Goal: Information Seeking & Learning: Check status

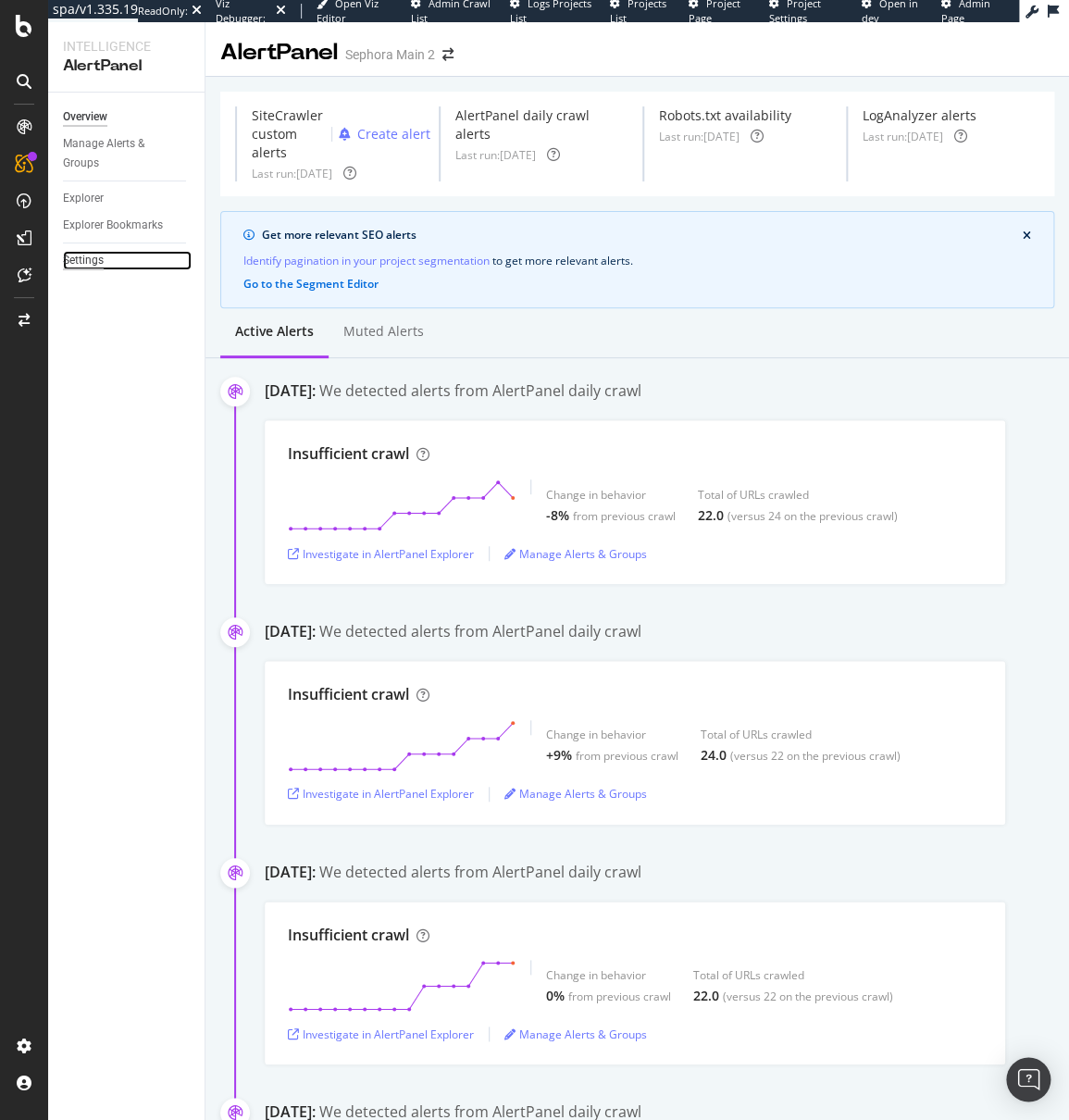
click at [99, 251] on div "Settings" at bounding box center [83, 261] width 41 height 20
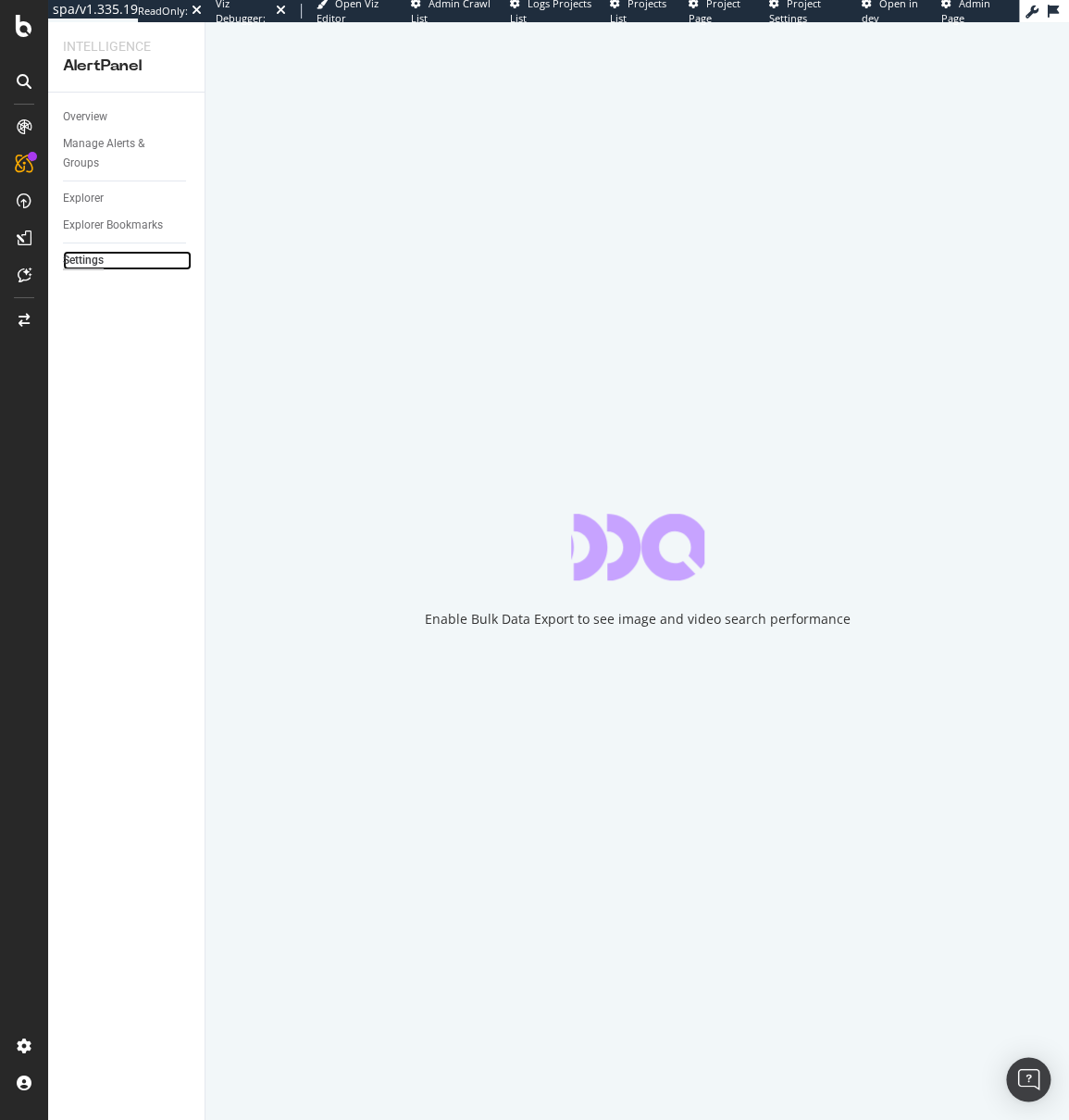
select select "02"
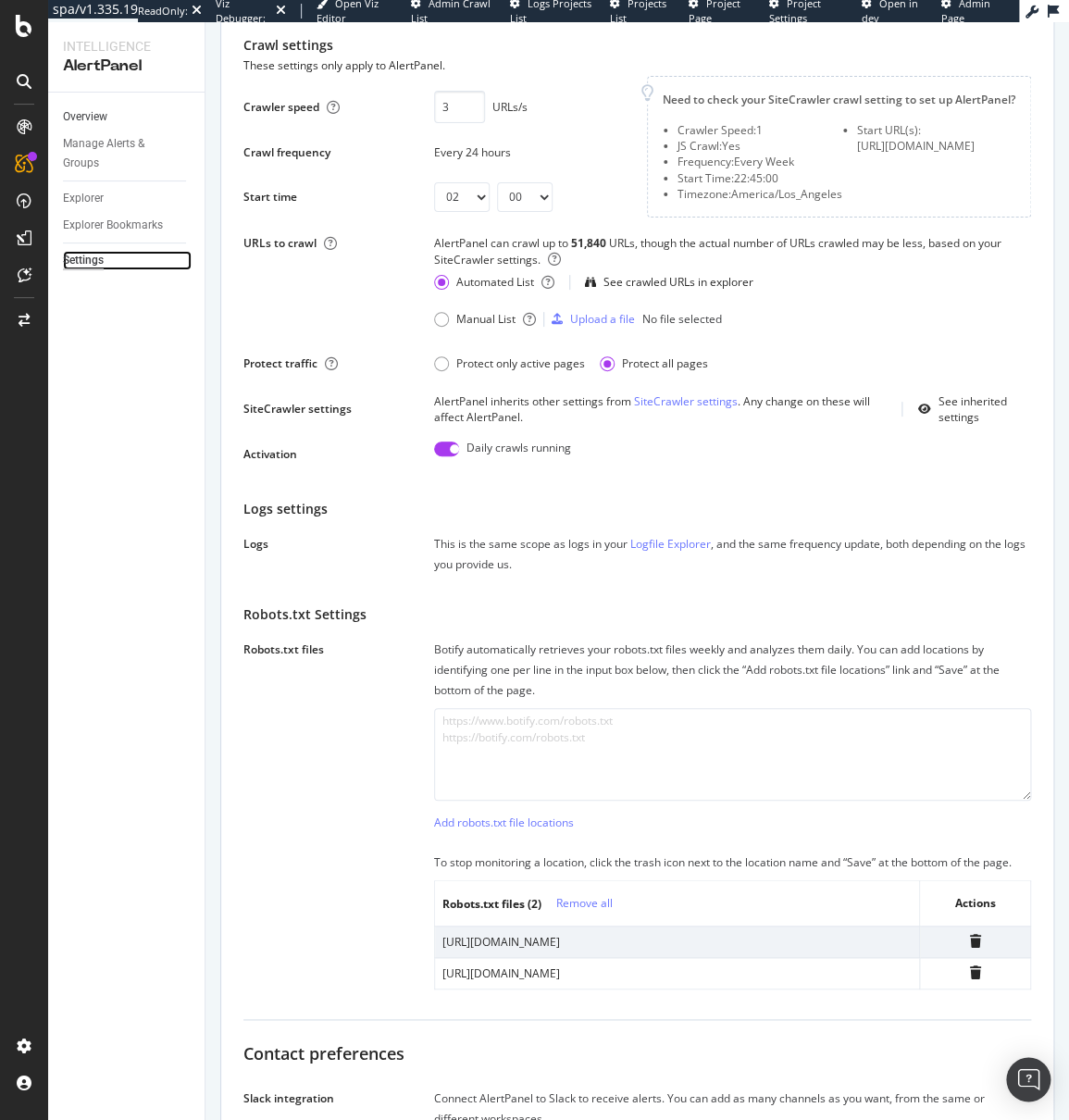
scroll to position [115, 0]
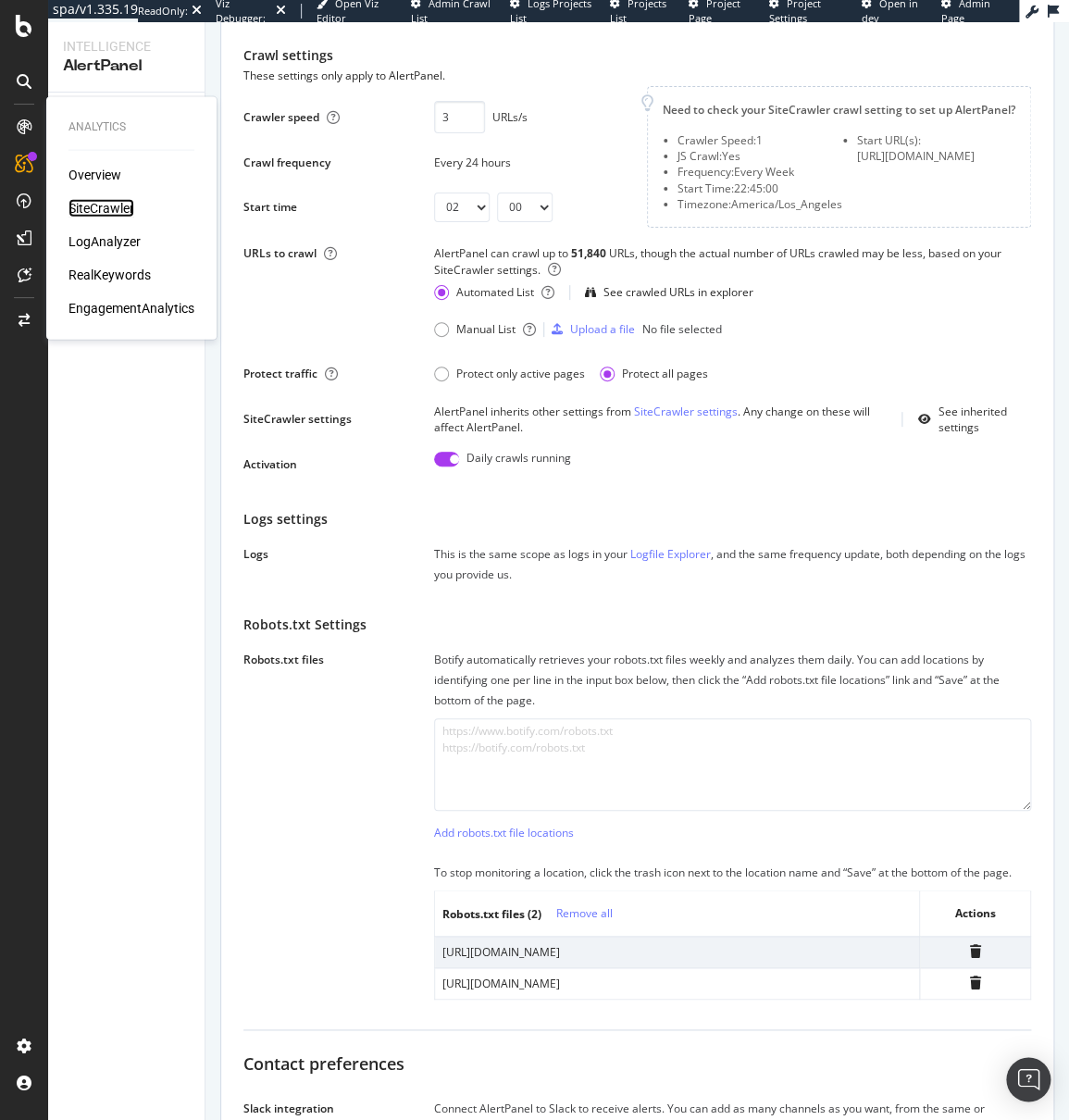
click at [127, 206] on div "SiteCrawler" at bounding box center [101, 208] width 65 height 19
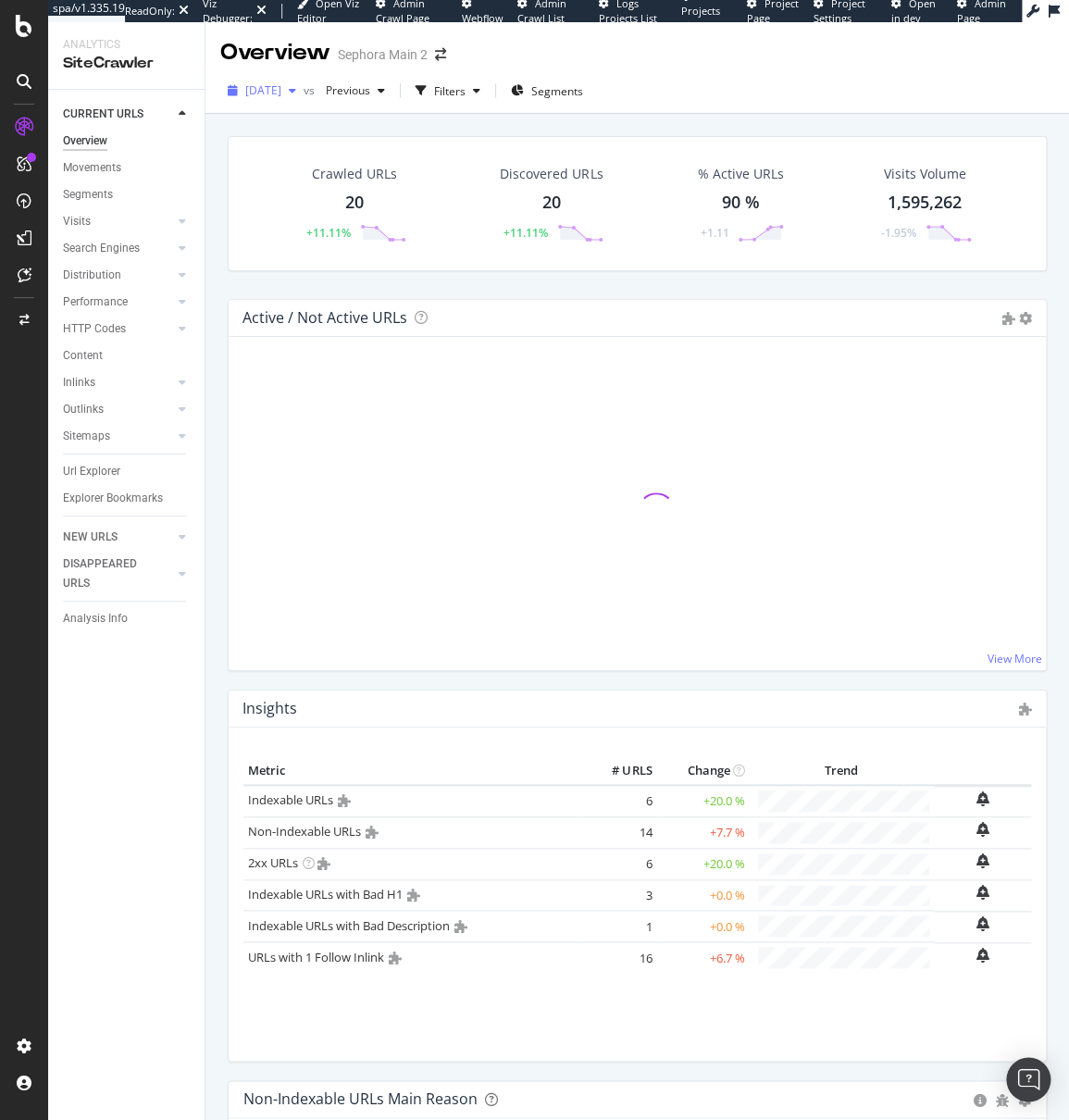
click at [281, 89] on span "2025 Aug. 7th" at bounding box center [263, 90] width 36 height 16
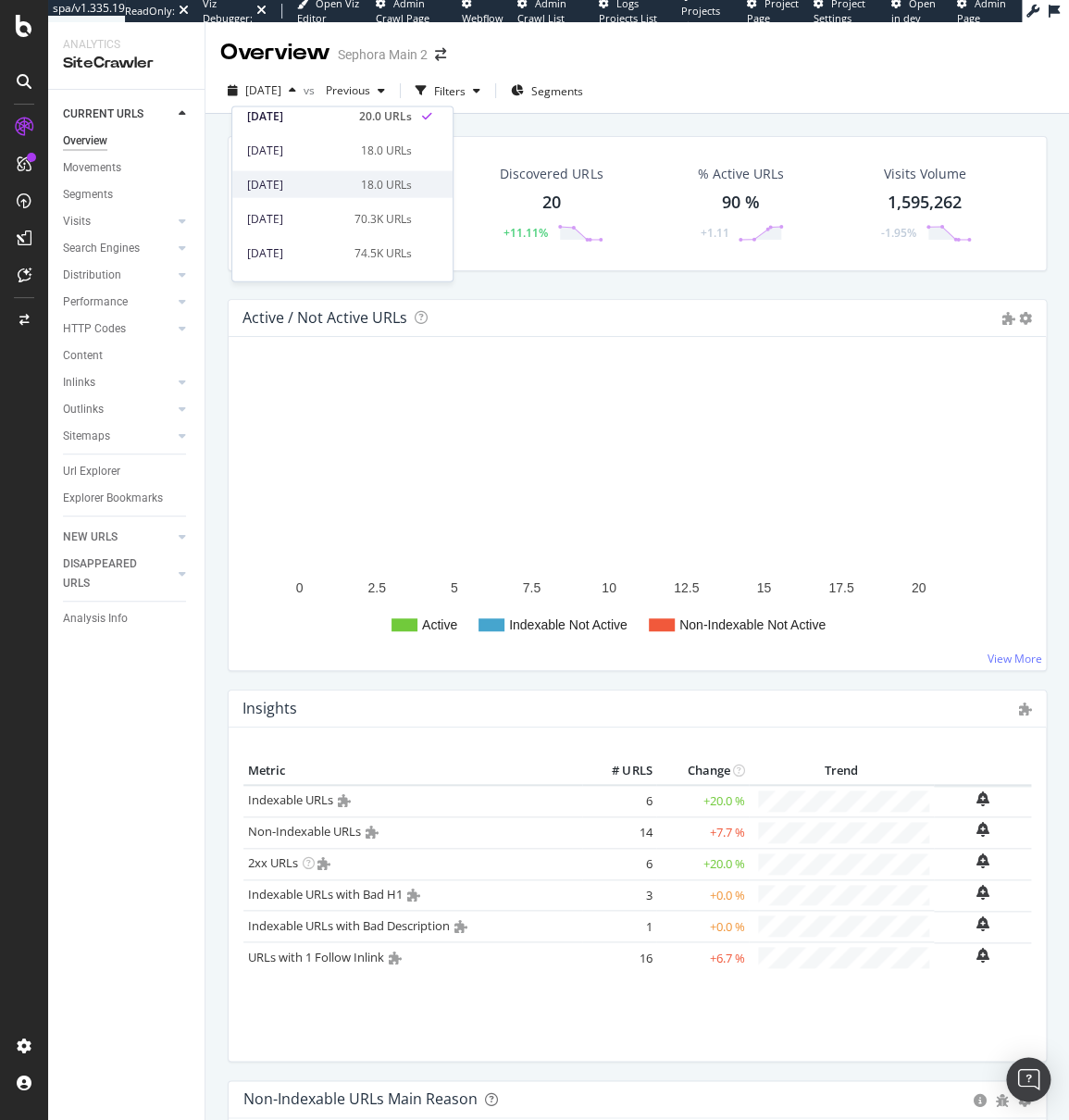
scroll to position [53, 0]
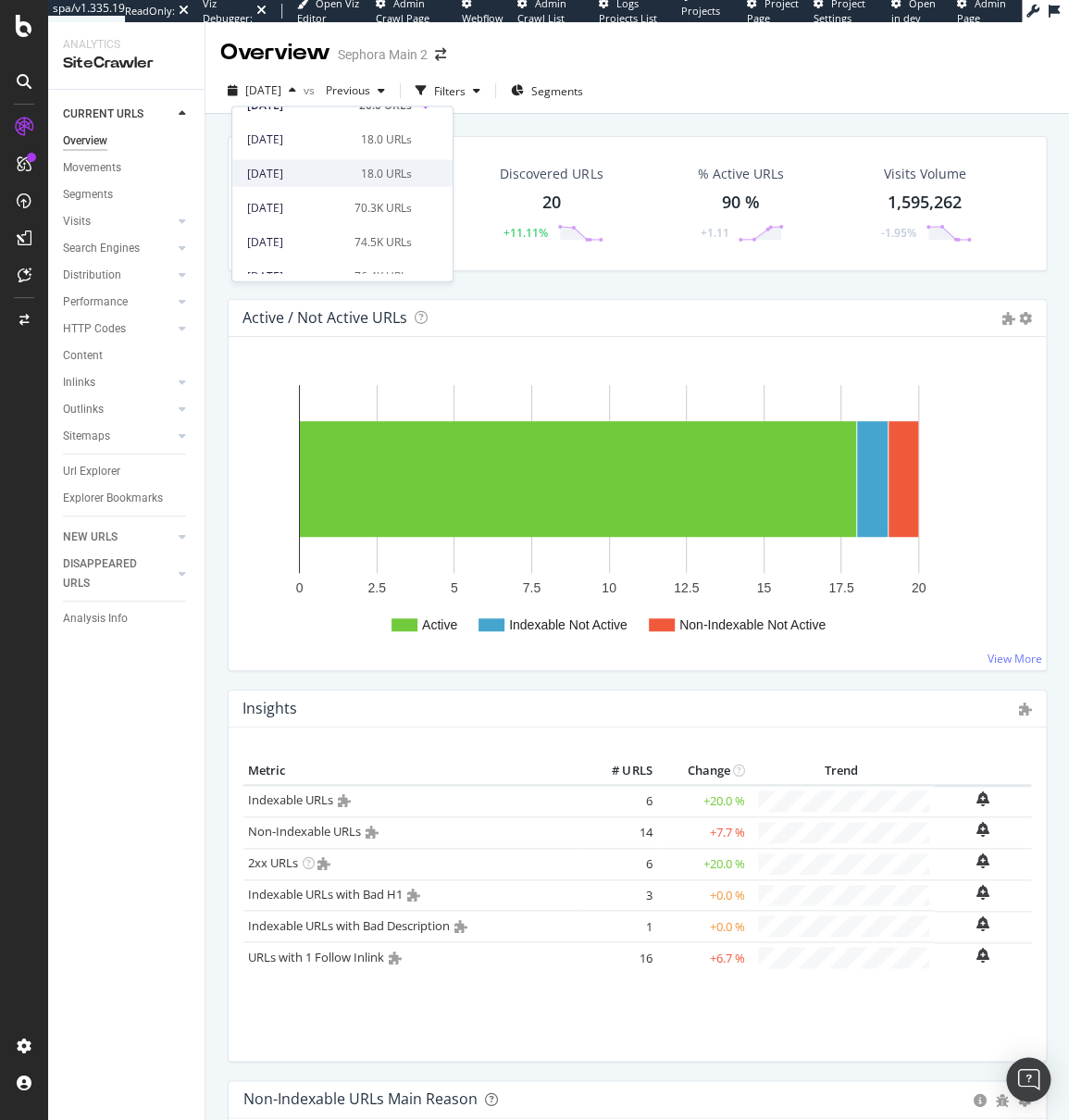
click at [291, 184] on div "2025 Jul. 31st 18.0 URLs" at bounding box center [343, 173] width 221 height 26
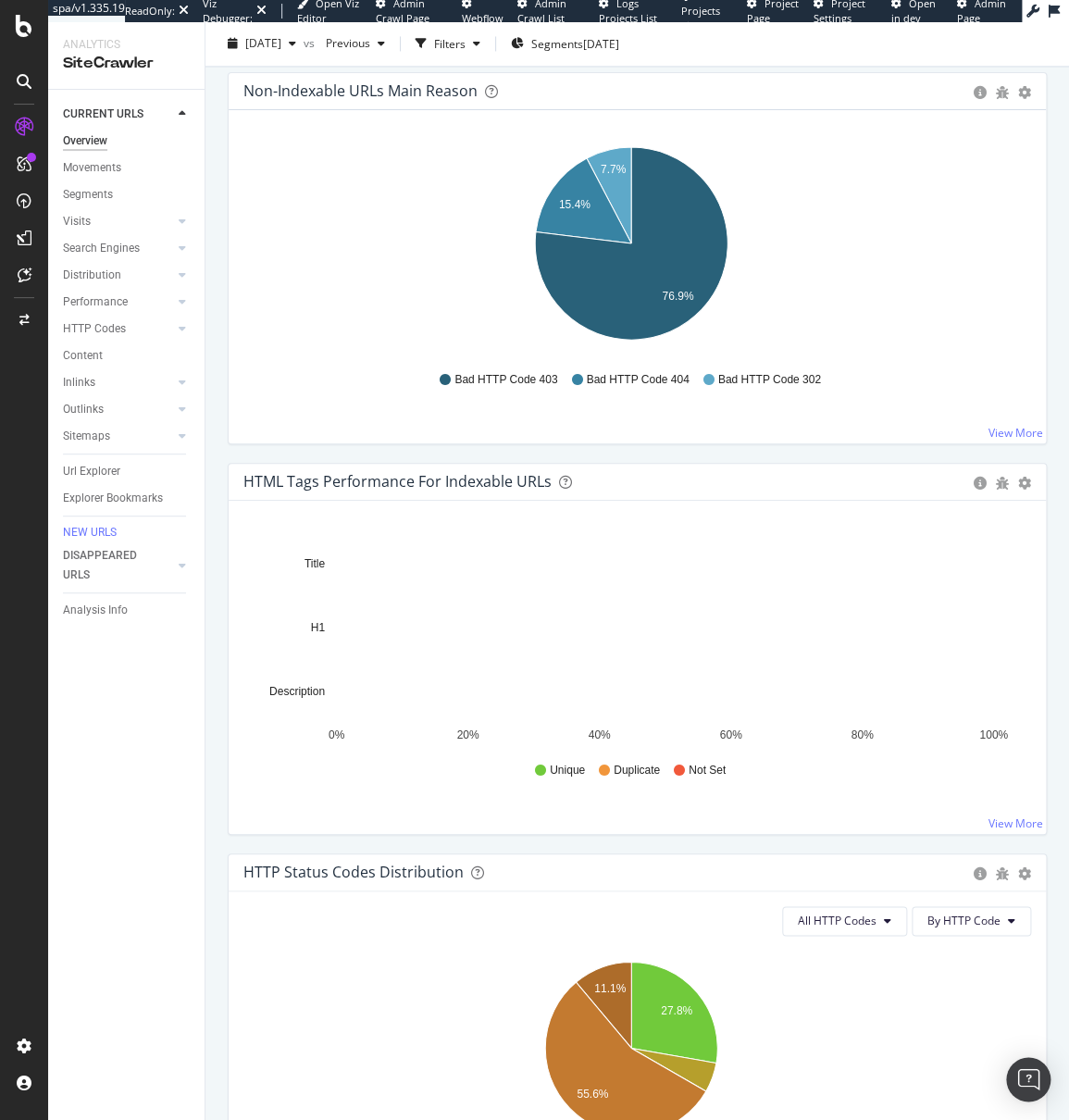
scroll to position [1267, 0]
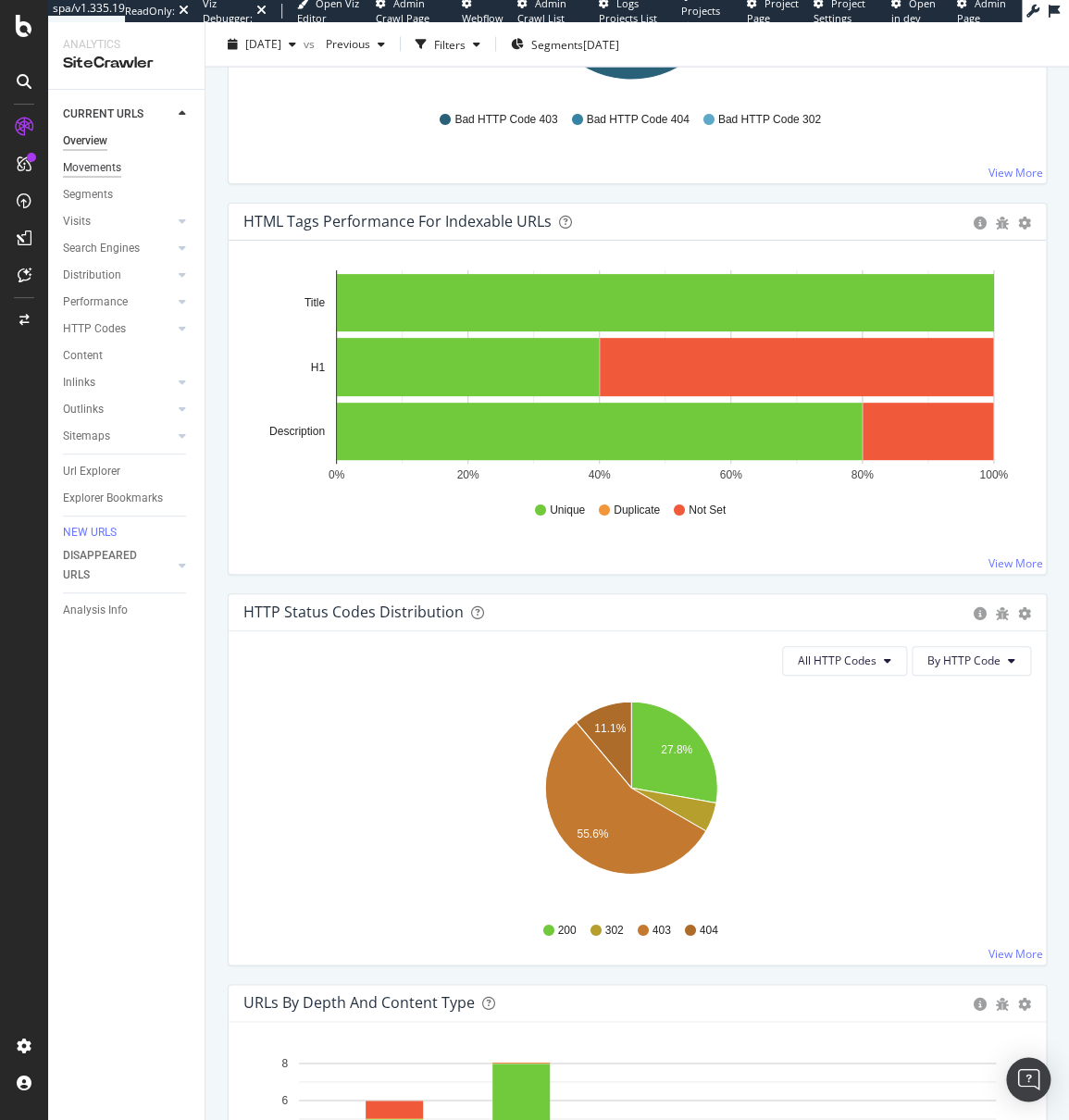
click at [97, 163] on div "Movements" at bounding box center [92, 168] width 59 height 20
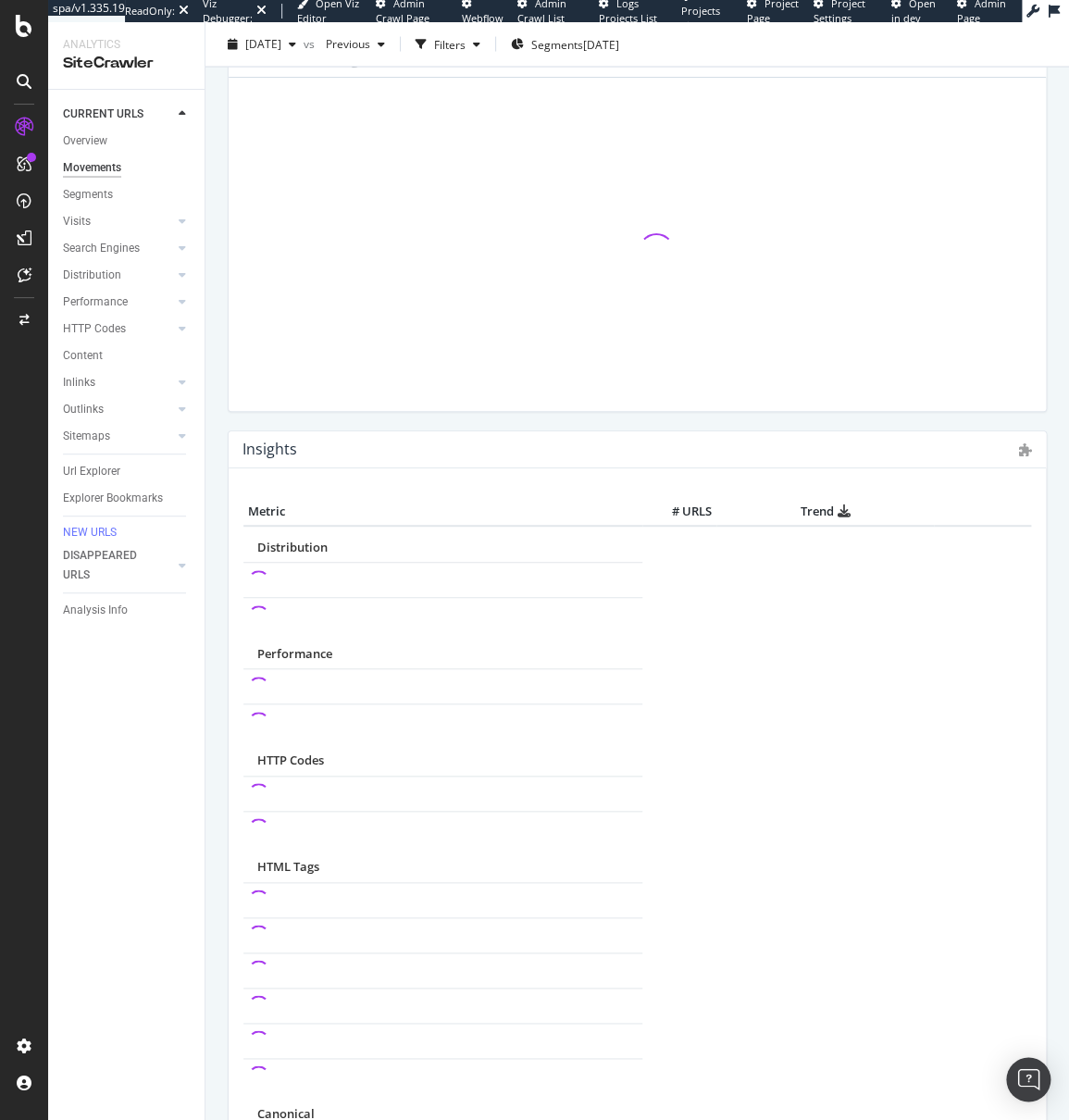
scroll to position [1267, 0]
click at [89, 562] on div "DISAPPEARED URLS" at bounding box center [109, 565] width 94 height 39
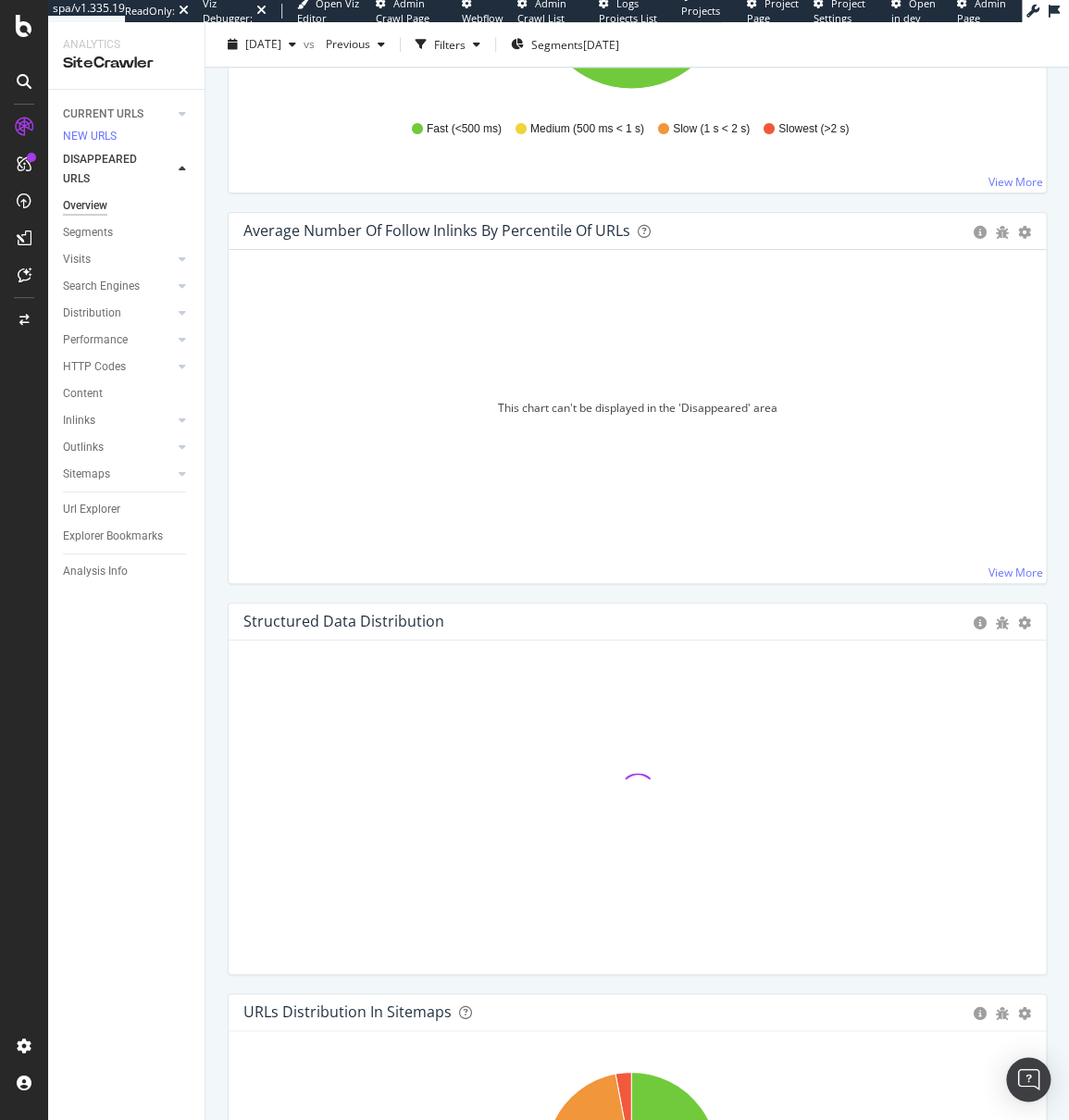
scroll to position [2906, 0]
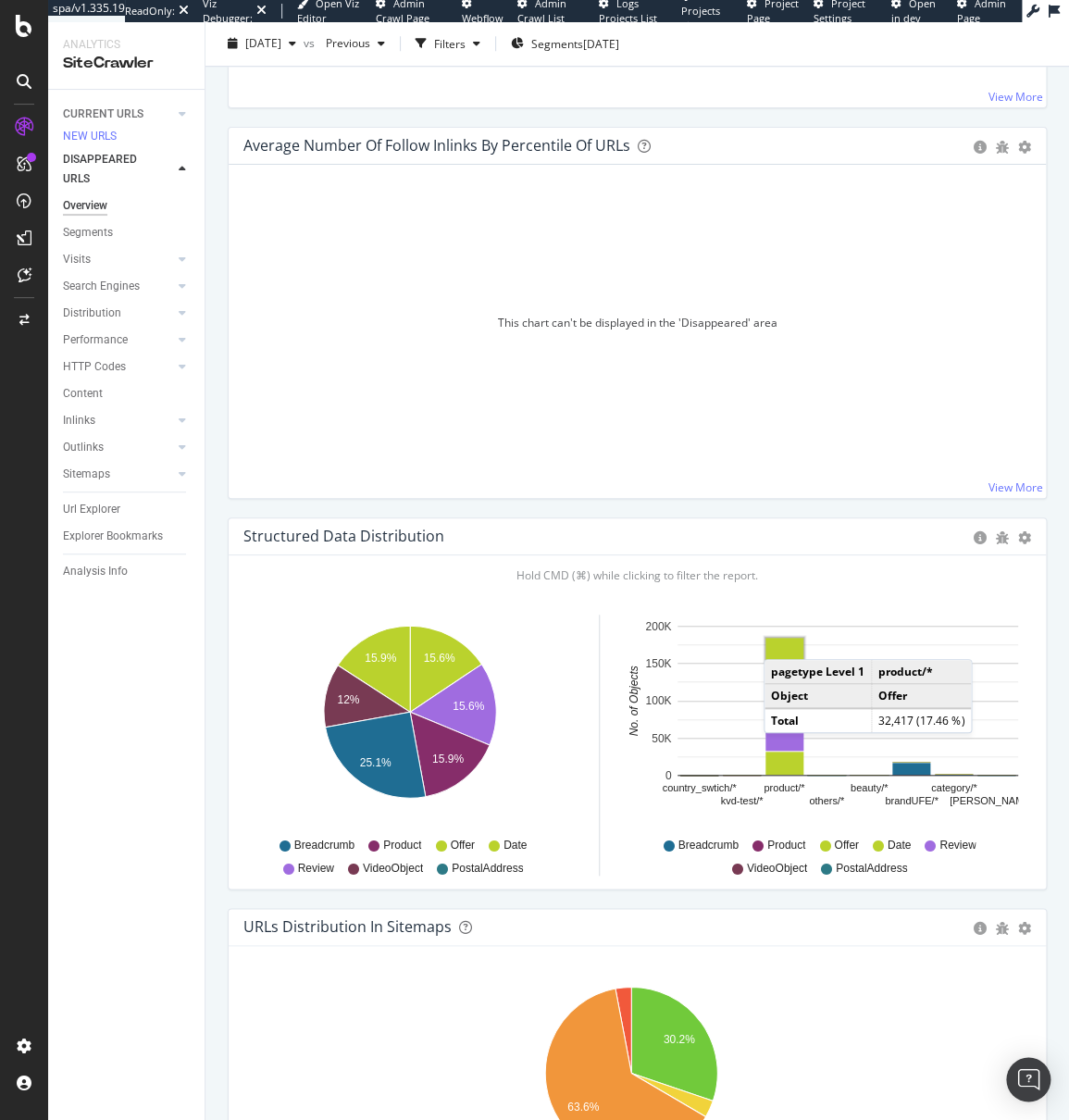
click at [782, 638] on rect "A chart." at bounding box center [784, 649] width 38 height 23
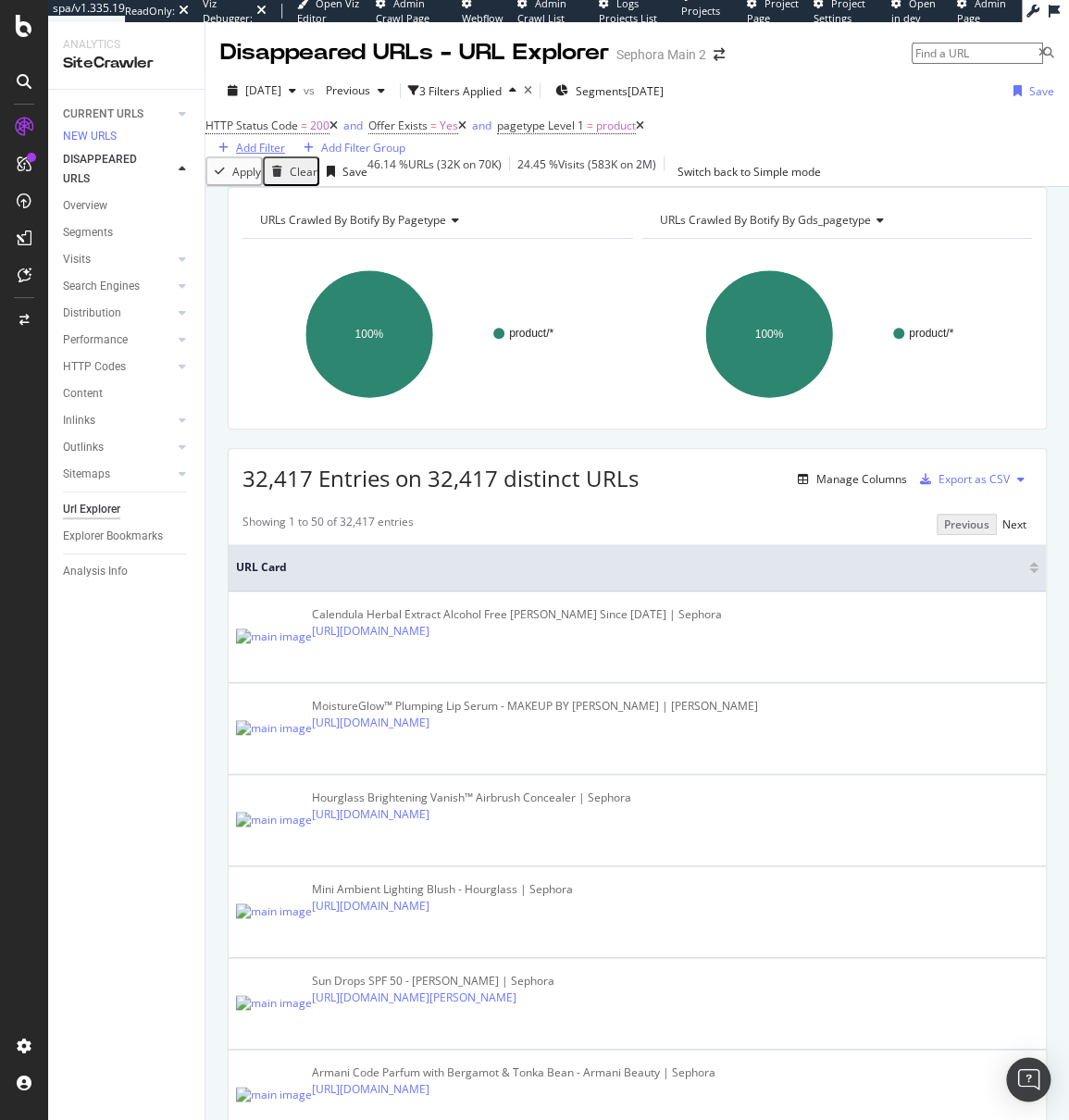
click at [285, 143] on div "Add Filter" at bounding box center [261, 147] width 49 height 16
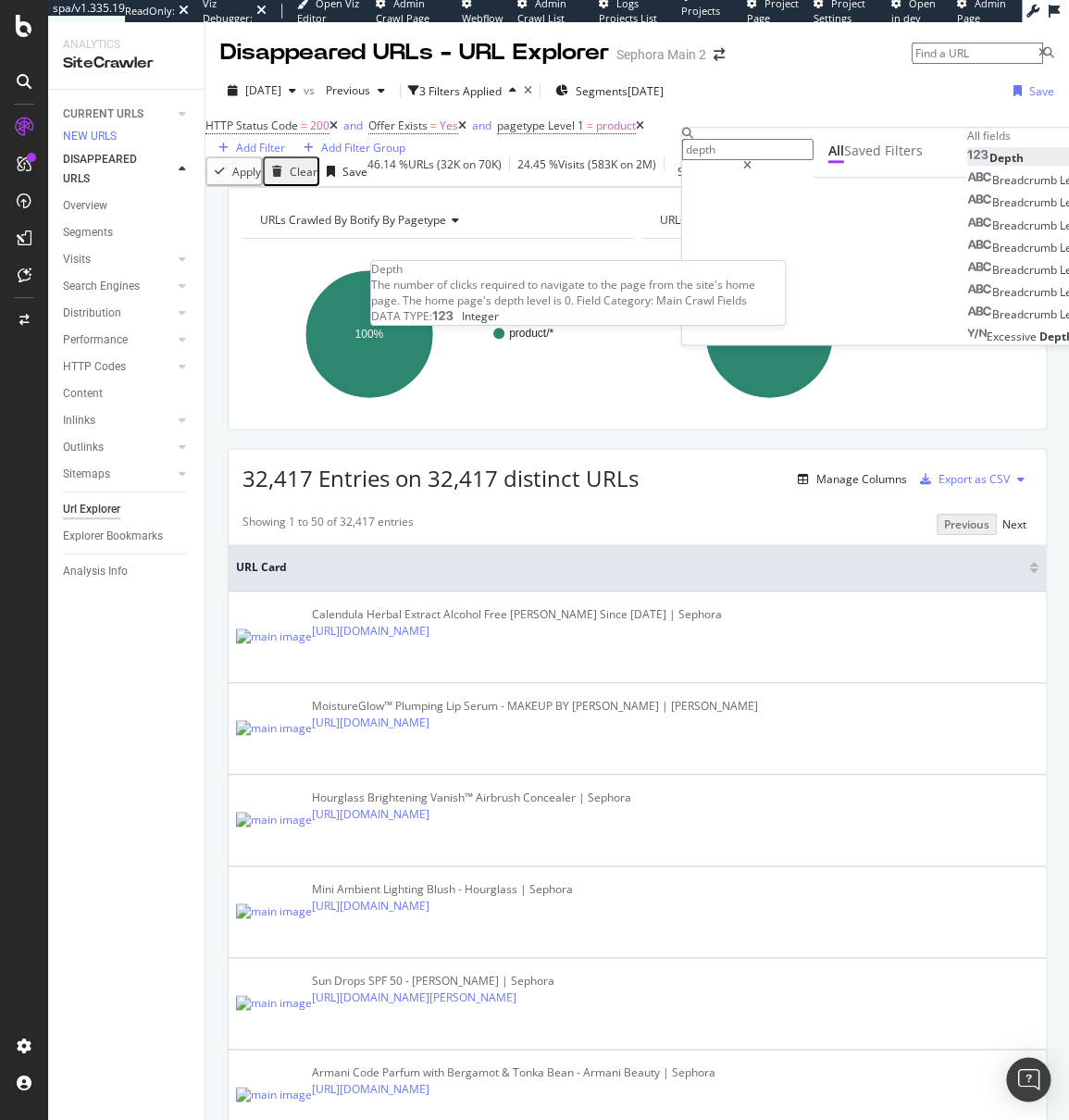
type input "depth"
click at [966, 166] on div "Depth" at bounding box center [994, 158] width 57 height 16
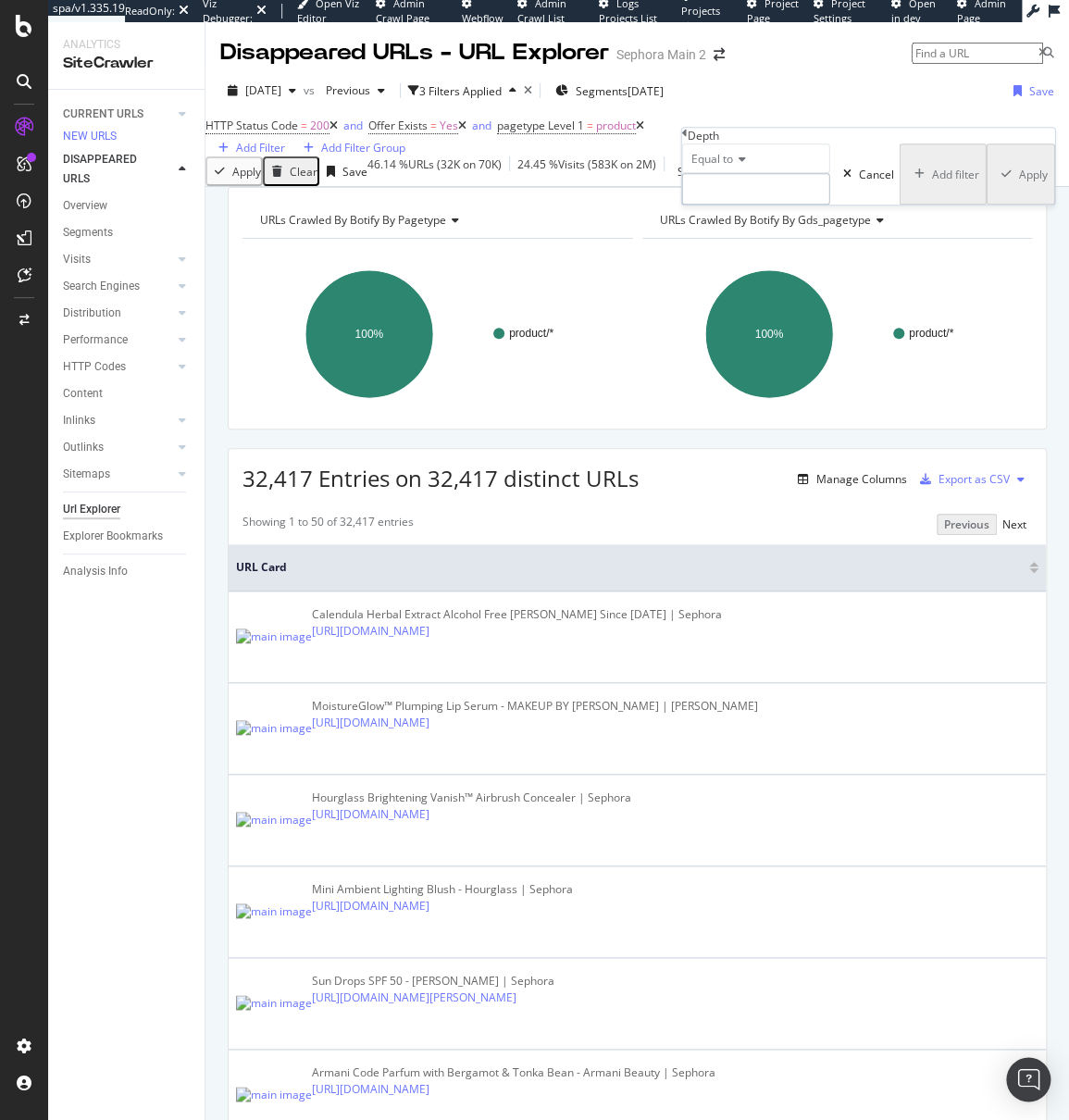
click at [788, 204] on input "number" at bounding box center [756, 188] width 148 height 31
type input "1"
type input "2"
click at [772, 242] on span "2" at bounding box center [729, 234] width 86 height 16
click at [1012, 183] on div "Apply" at bounding box center [1026, 175] width 28 height 16
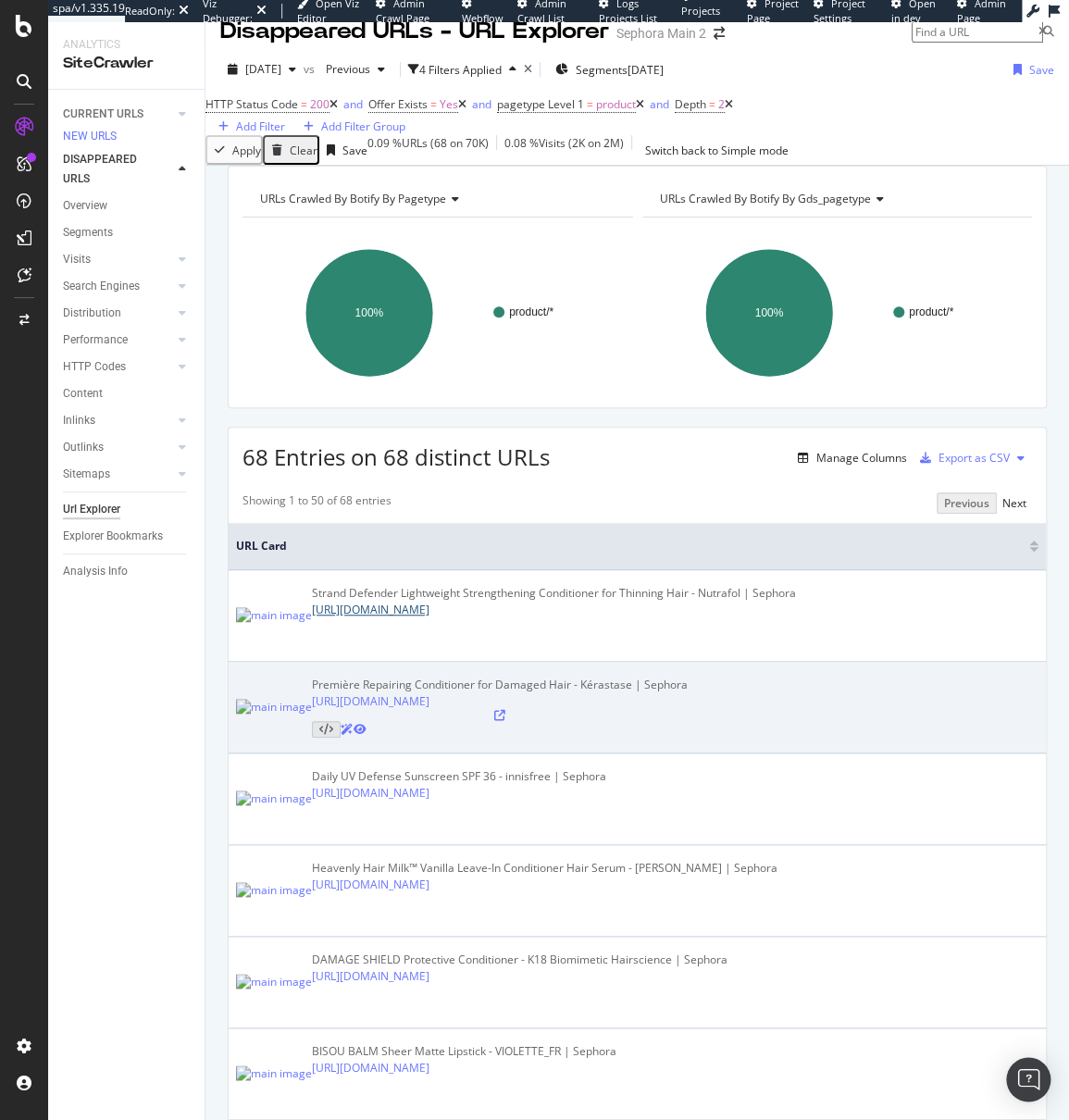
scroll to position [31, 0]
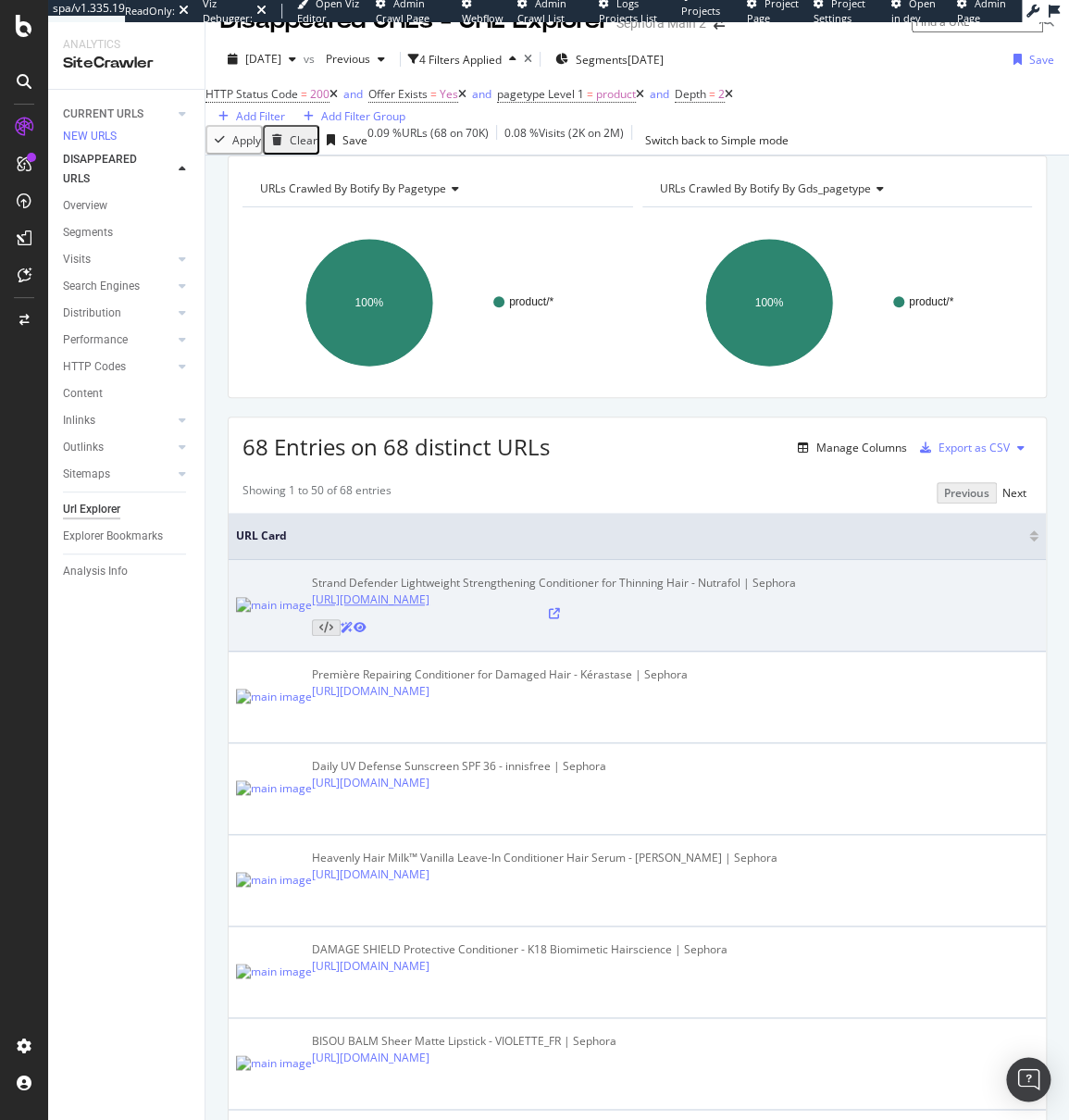
click at [430, 607] on link "https://www.sephora.com/product/strand-defender-lightweight-strengthening-condi…" at bounding box center [370, 600] width 117 height 16
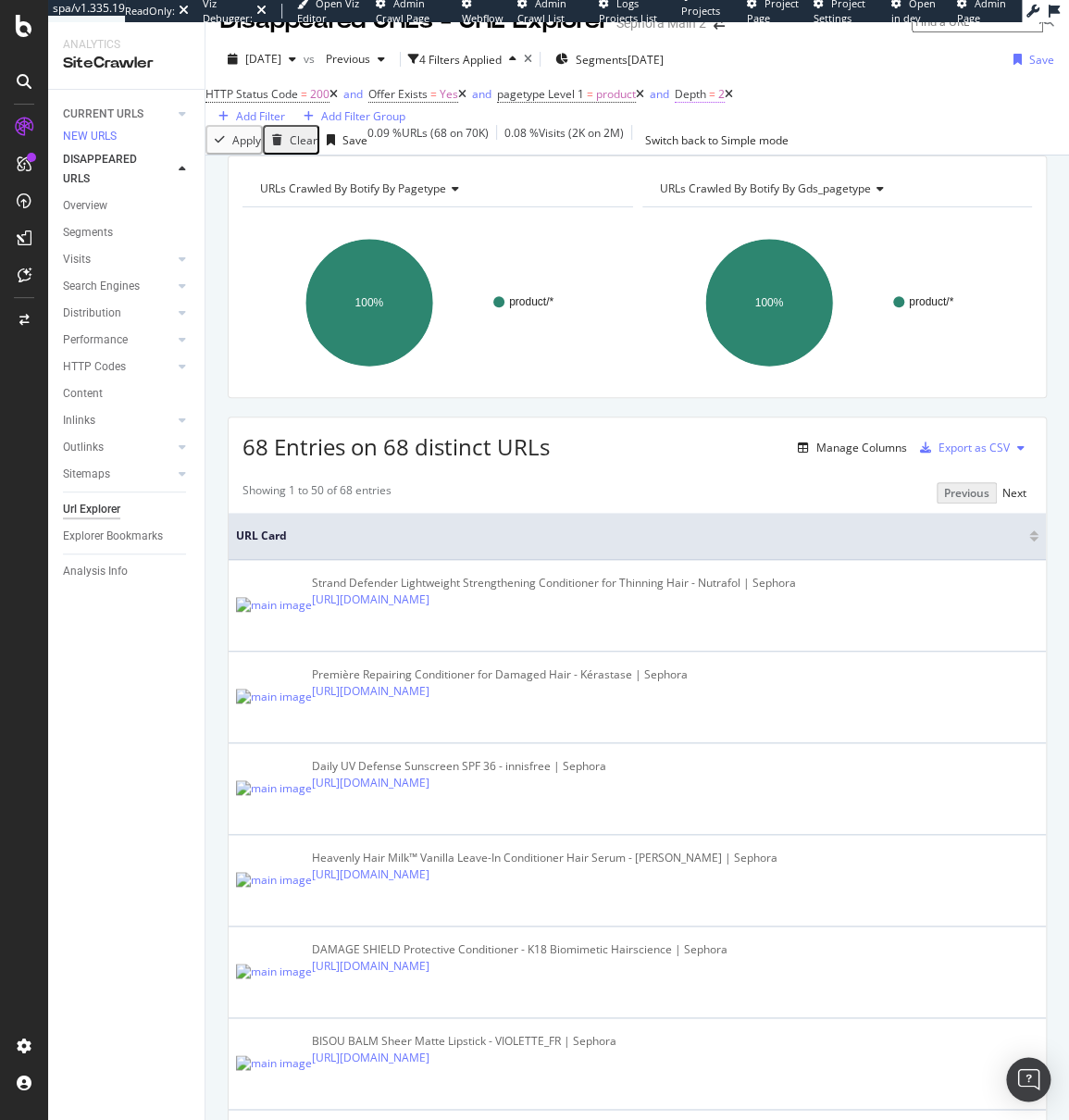
click at [724, 102] on span "2" at bounding box center [720, 94] width 7 height 16
click at [775, 169] on input "2" at bounding box center [787, 153] width 148 height 31
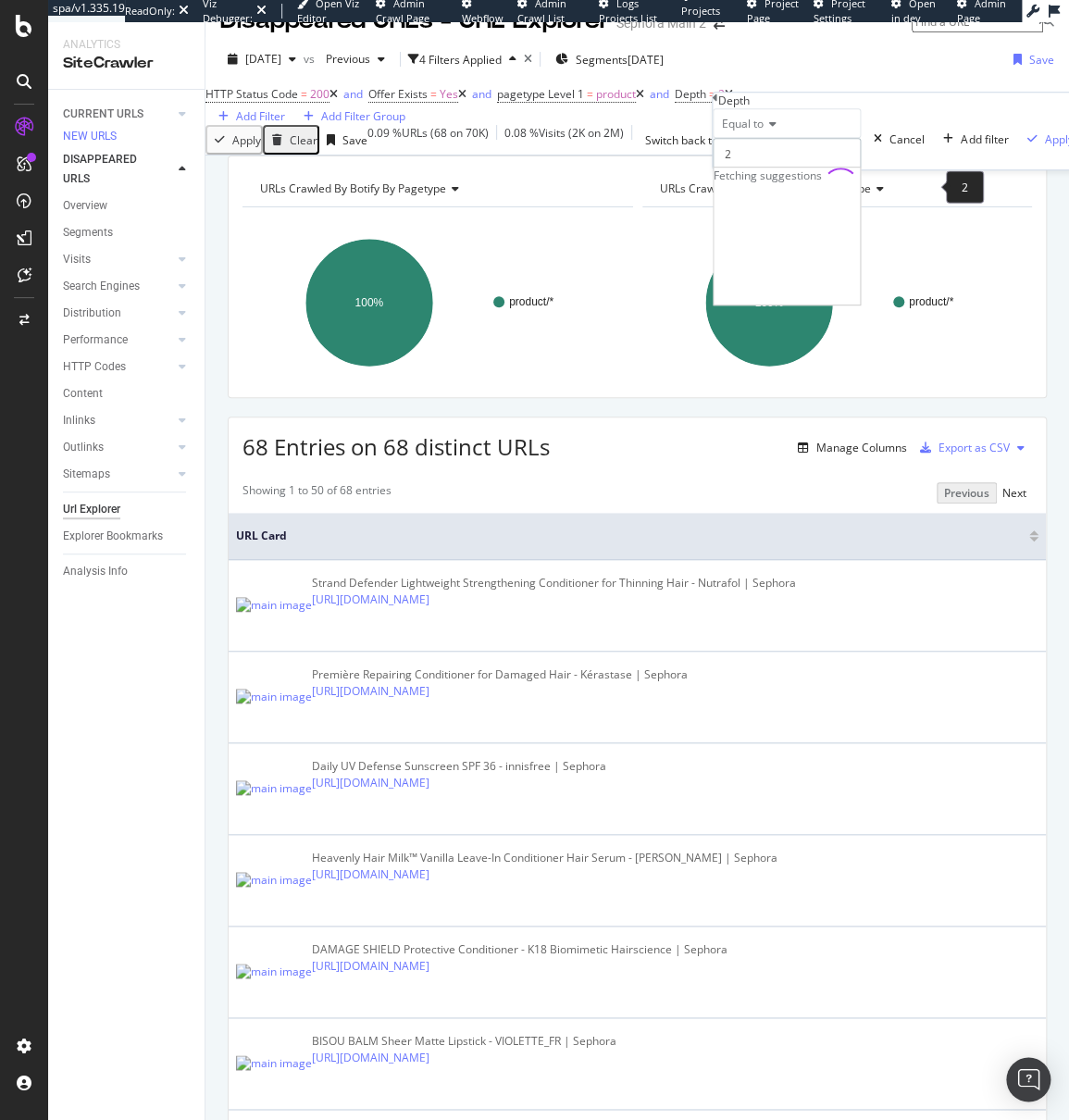
click at [775, 169] on input "2" at bounding box center [787, 153] width 148 height 31
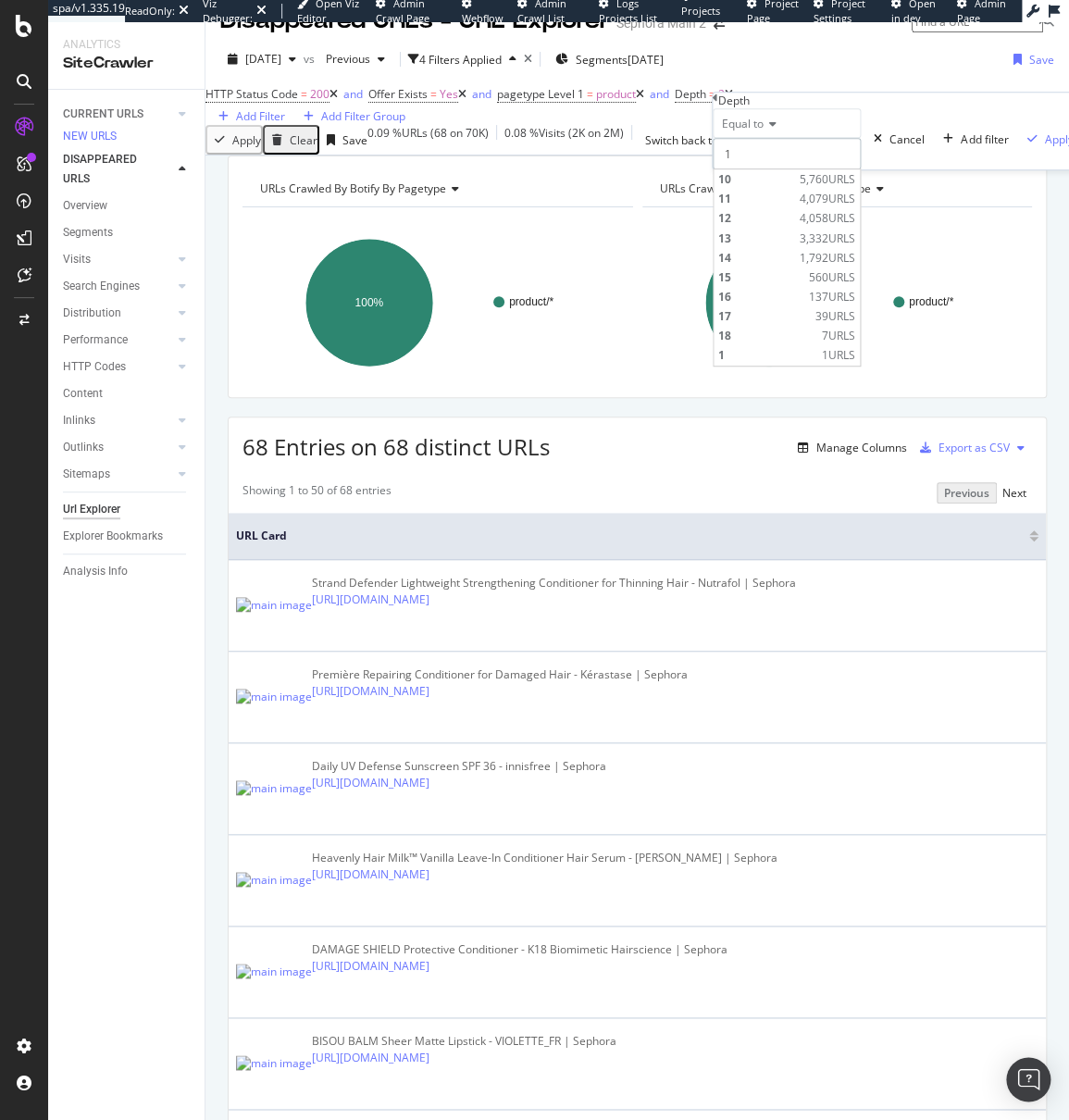
type input "1"
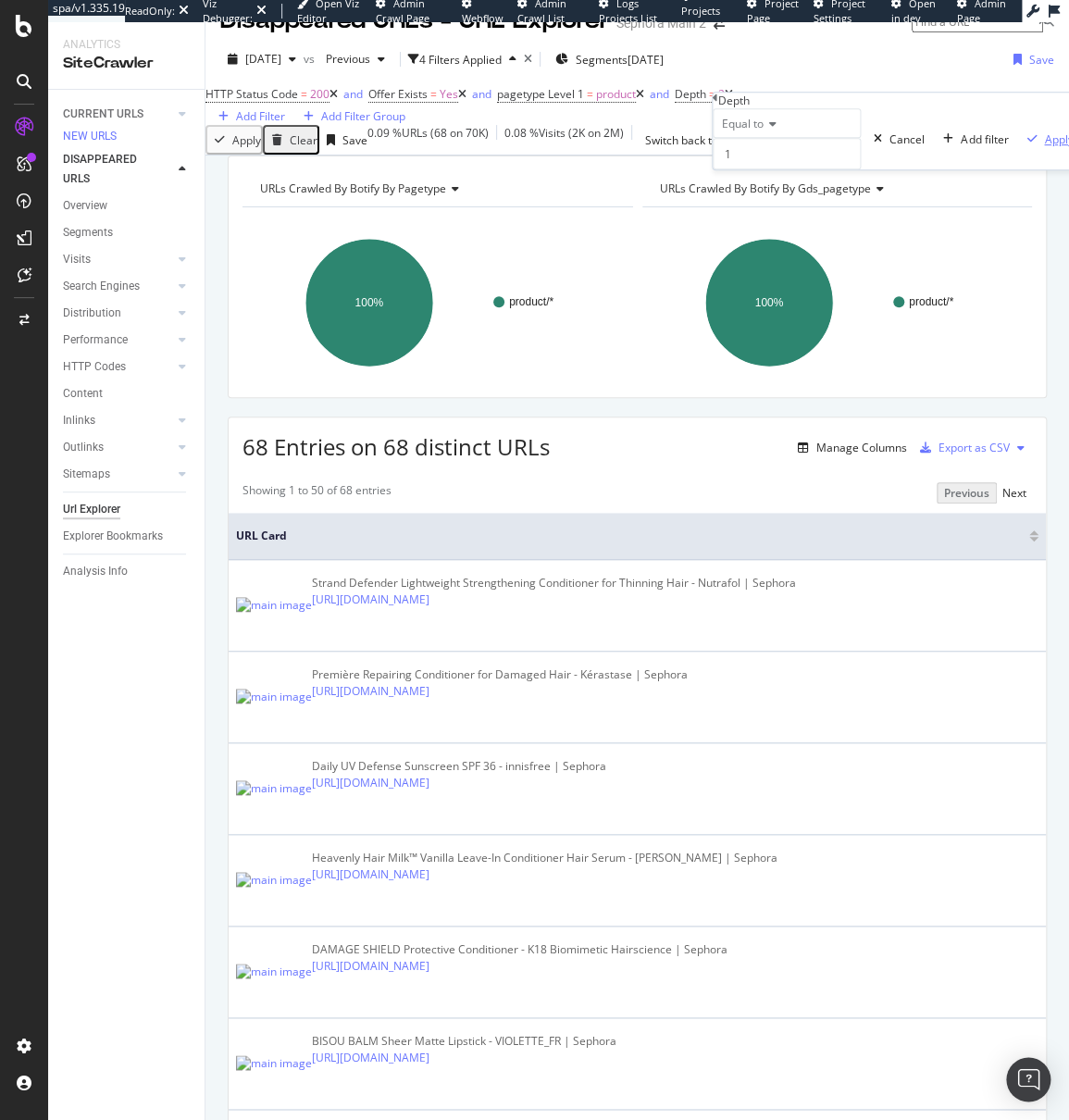
click at [1044, 147] on div "Apply" at bounding box center [1057, 140] width 28 height 16
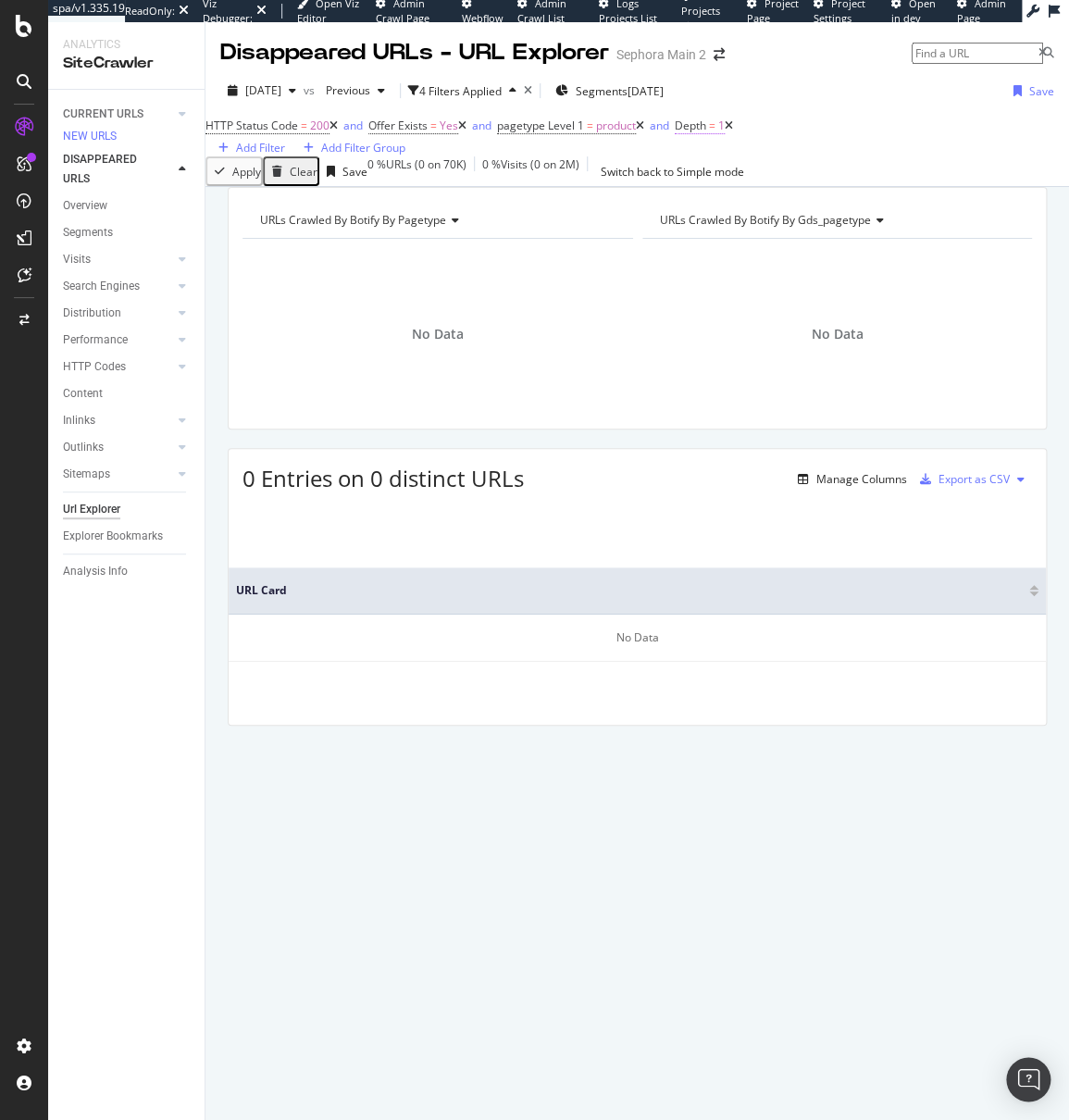
click at [724, 133] on span "1" at bounding box center [720, 125] width 7 height 16
click at [788, 202] on input "1" at bounding box center [787, 186] width 148 height 31
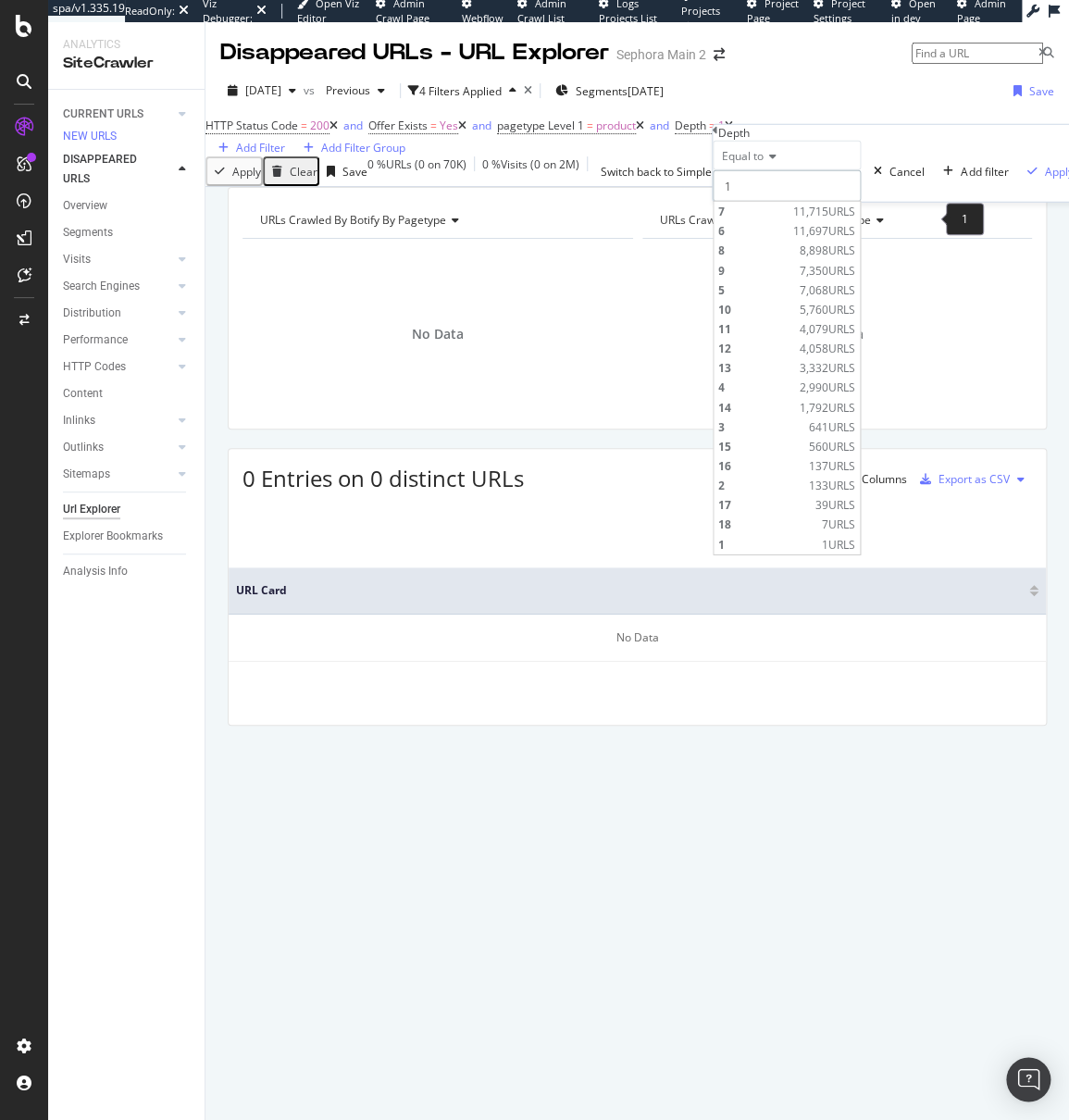
click at [860, 202] on input "1" at bounding box center [787, 186] width 148 height 31
type input "0"
click at [860, 202] on input "0" at bounding box center [787, 186] width 148 height 31
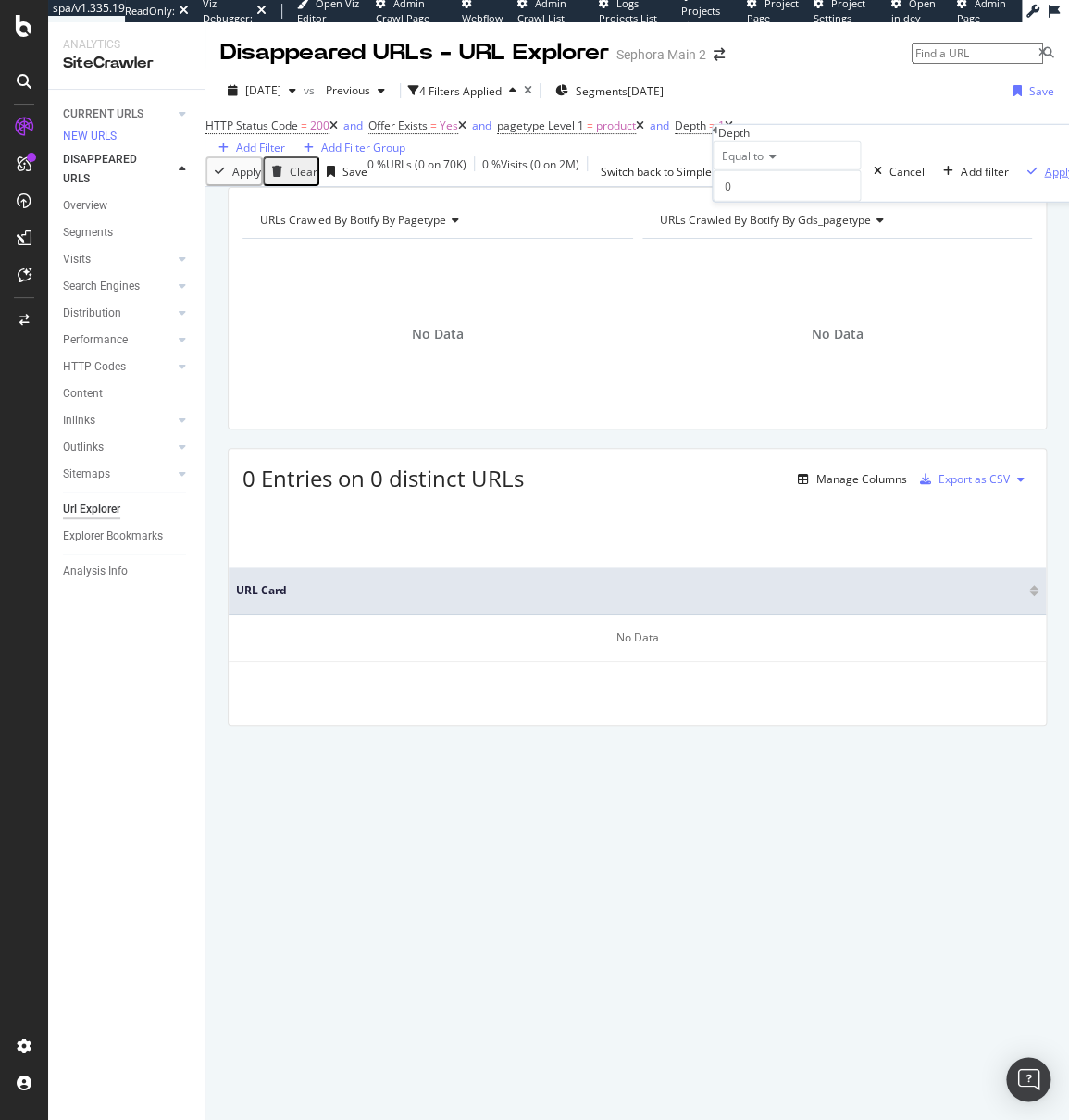
click at [1044, 179] on div "Apply" at bounding box center [1057, 171] width 28 height 16
click at [724, 133] on span "0" at bounding box center [720, 125] width 7 height 16
click at [776, 162] on icon at bounding box center [769, 155] width 13 height 11
click at [840, 169] on div "Equal to Equal to Not Equal to Less than Less than or equal to Greater than Gre…" at bounding box center [895, 171] width 365 height 62
type input "1"
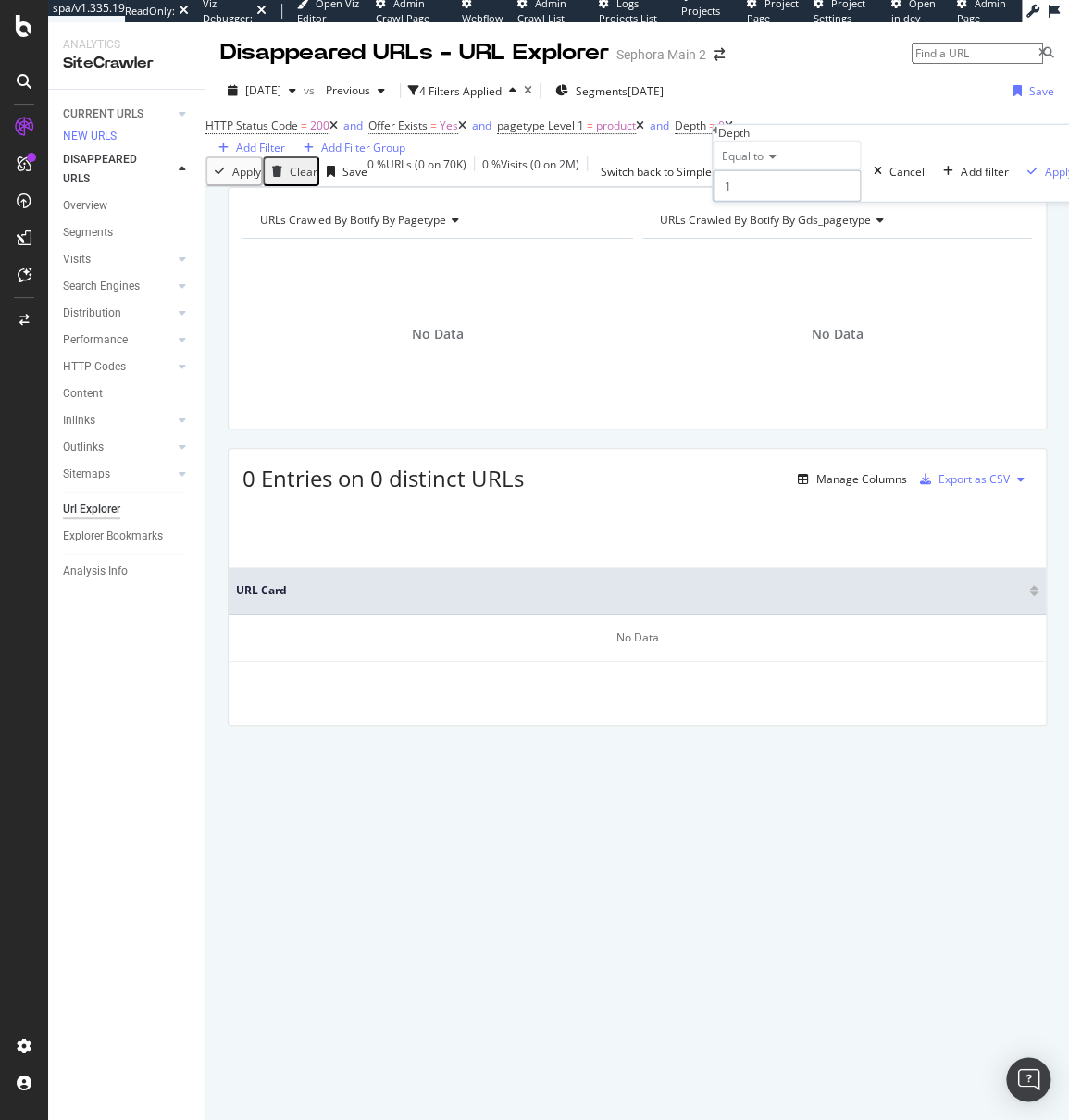
click at [860, 202] on input "1" at bounding box center [787, 186] width 148 height 31
click at [855, 395] on span "1 URLS" at bounding box center [839, 388] width 33 height 16
click at [1044, 179] on div "Apply" at bounding box center [1057, 171] width 28 height 16
click at [644, 132] on icon at bounding box center [639, 125] width 9 height 11
click at [467, 132] on icon at bounding box center [462, 125] width 9 height 11
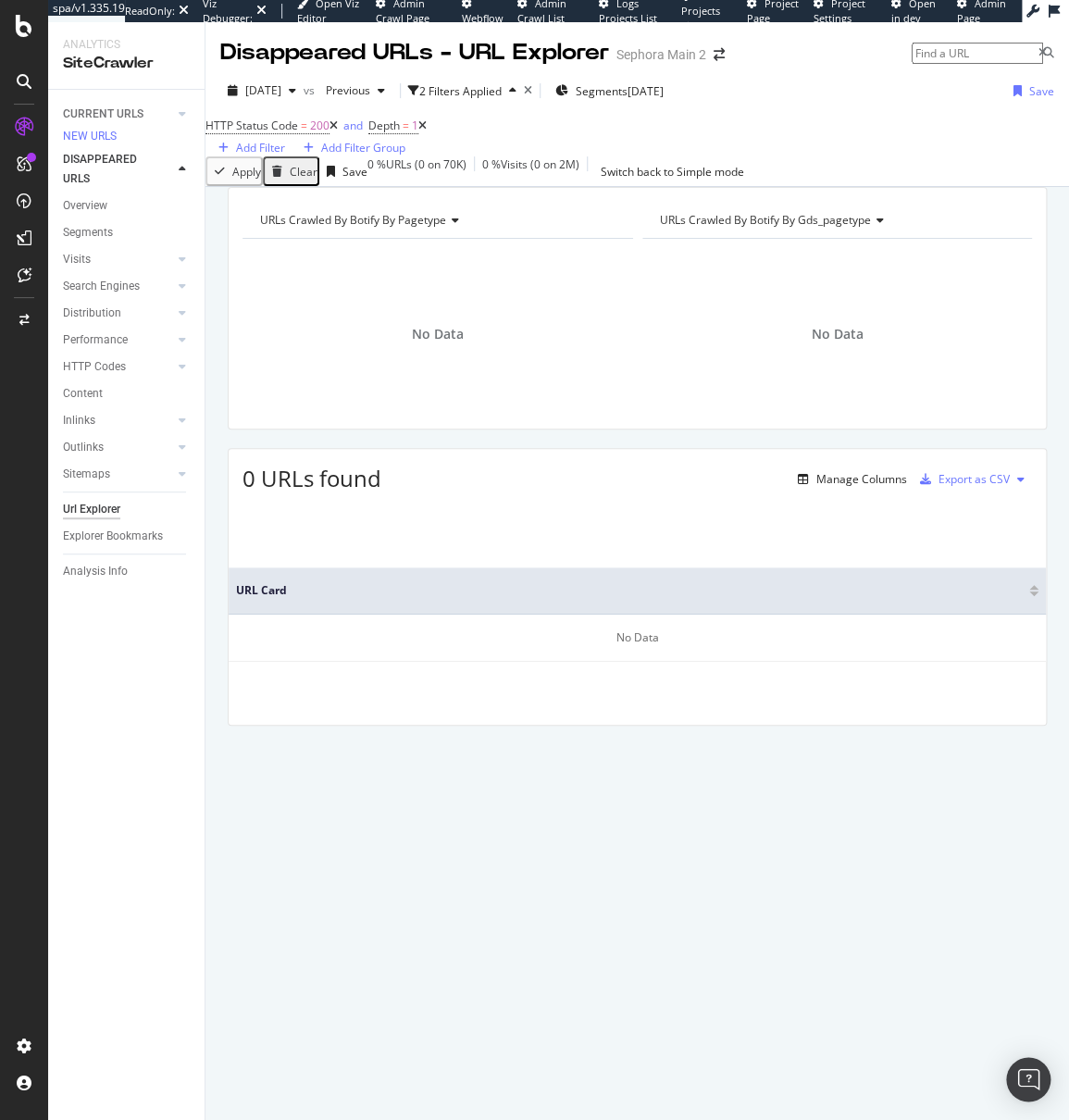
click at [338, 132] on icon at bounding box center [333, 125] width 9 height 11
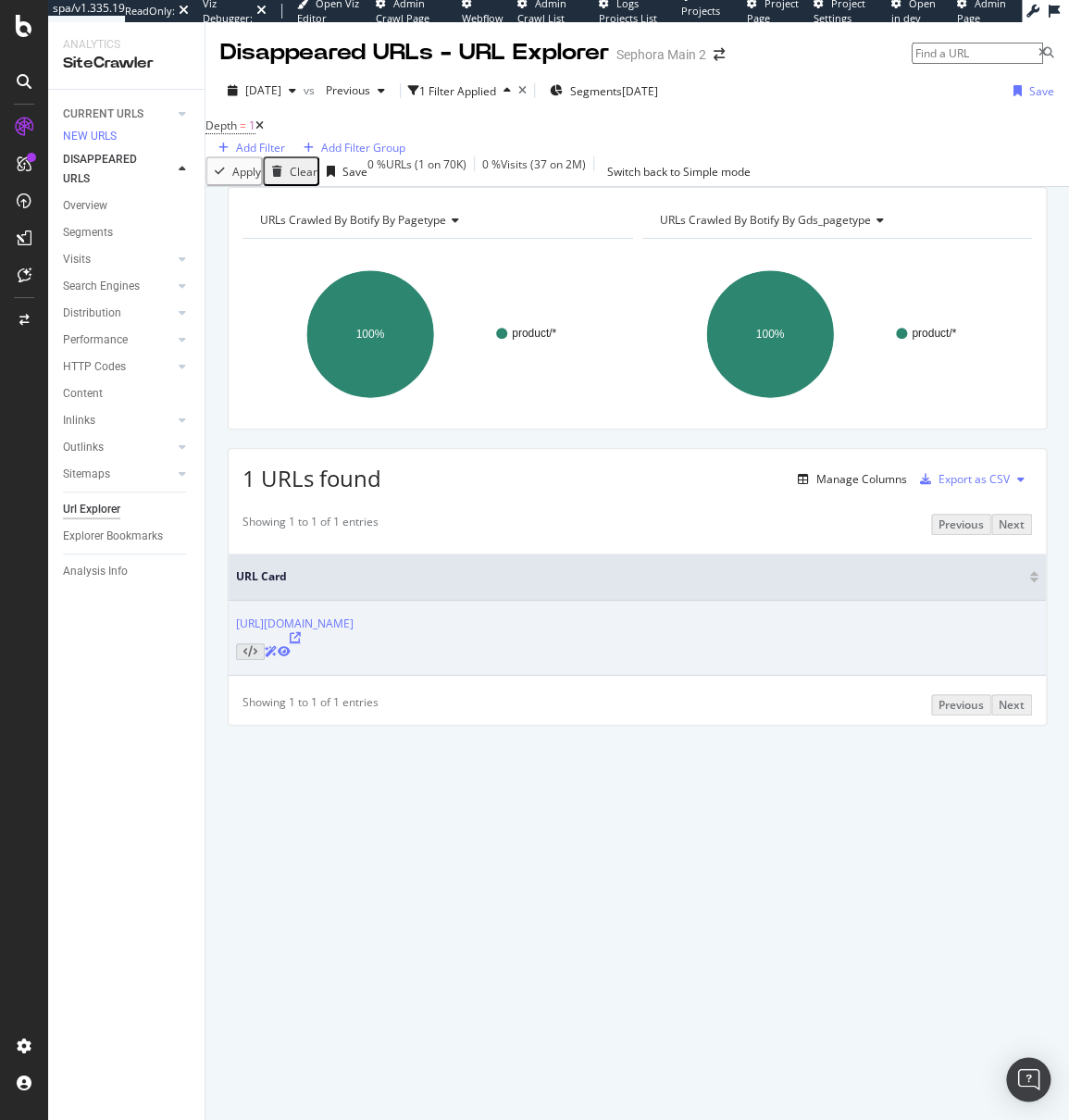
click at [301, 643] on icon at bounding box center [295, 637] width 11 height 11
click at [353, 631] on link "[URL][DOMAIN_NAME]" at bounding box center [295, 623] width 117 height 16
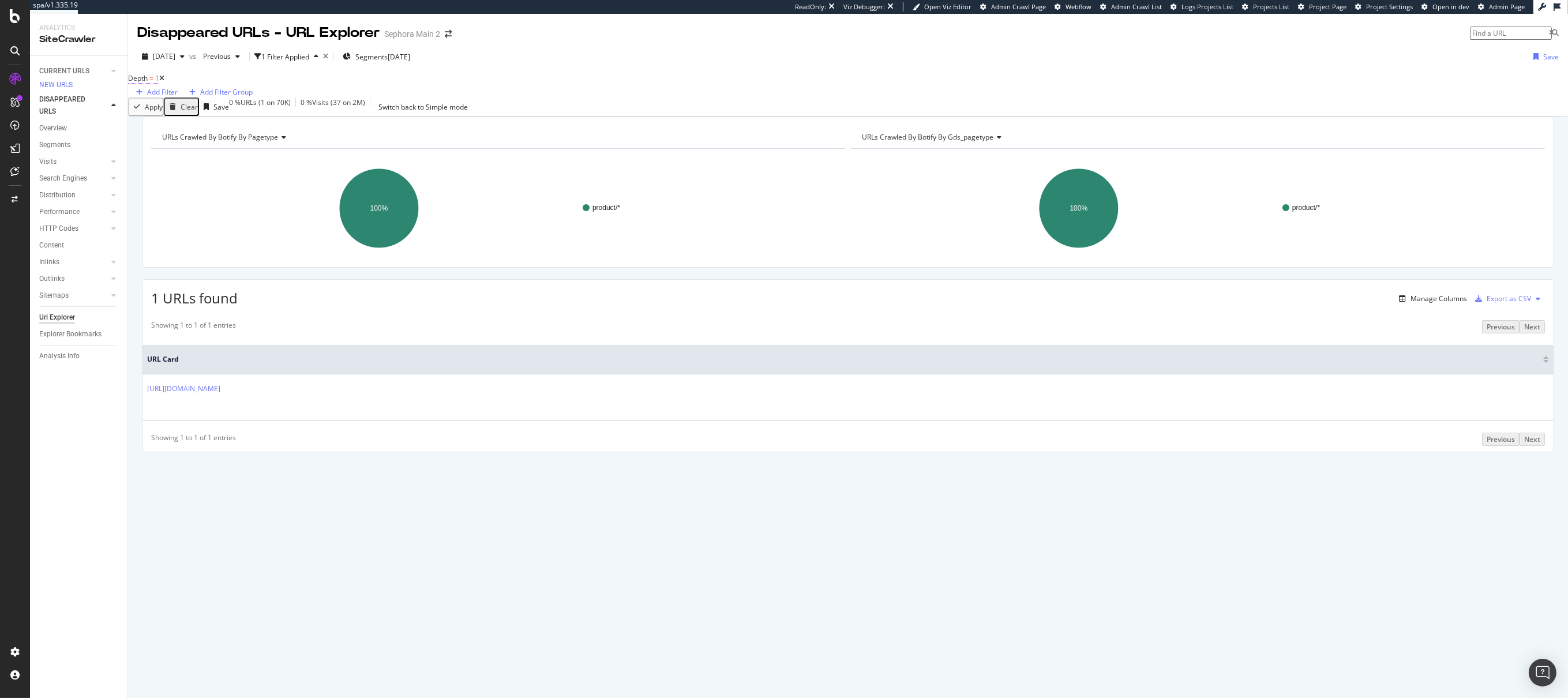
click at [153, 83] on span "=" at bounding box center [151, 78] width 4 height 10
click at [181, 126] on input "1" at bounding box center [184, 116] width 93 height 19
type input "2"
click at [195, 149] on span "2" at bounding box center [168, 144] width 54 height 10
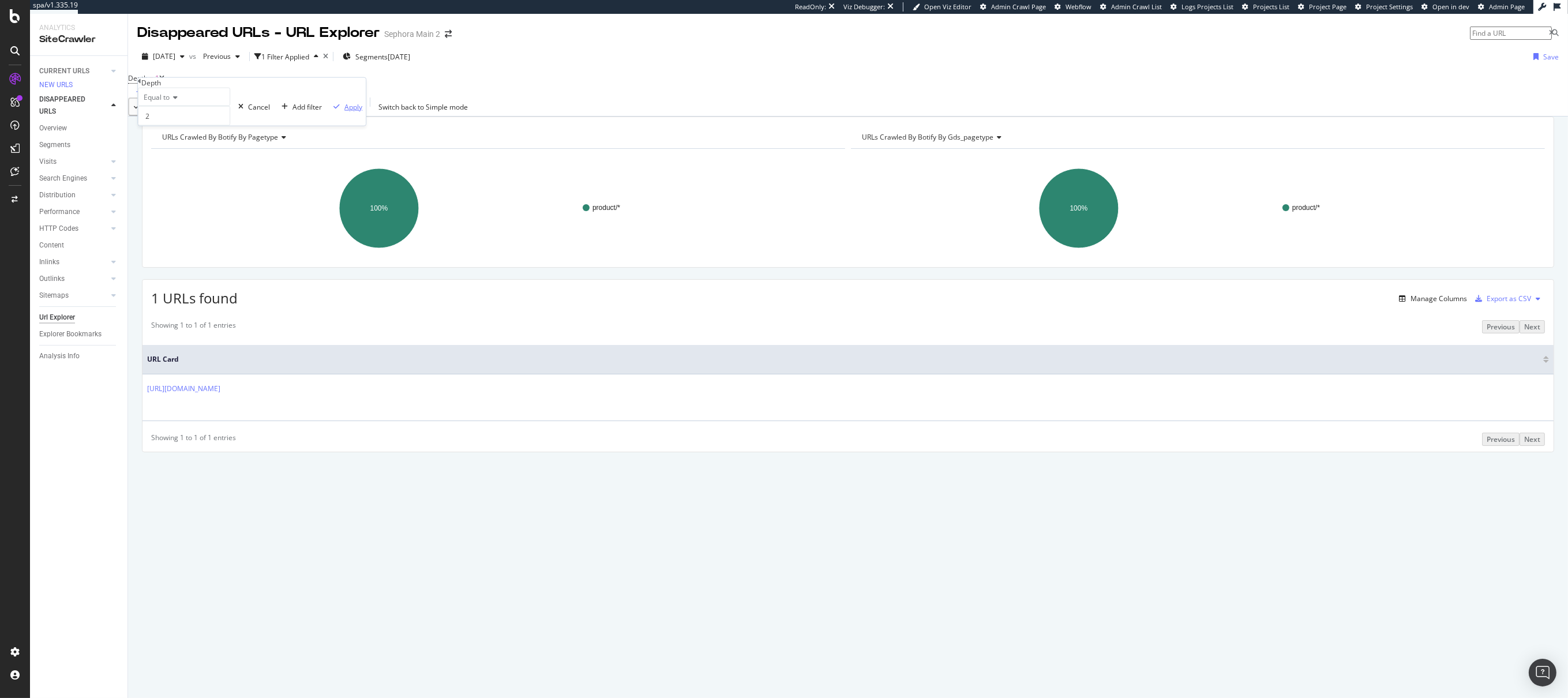
click at [345, 111] on div "Apply" at bounding box center [353, 106] width 18 height 10
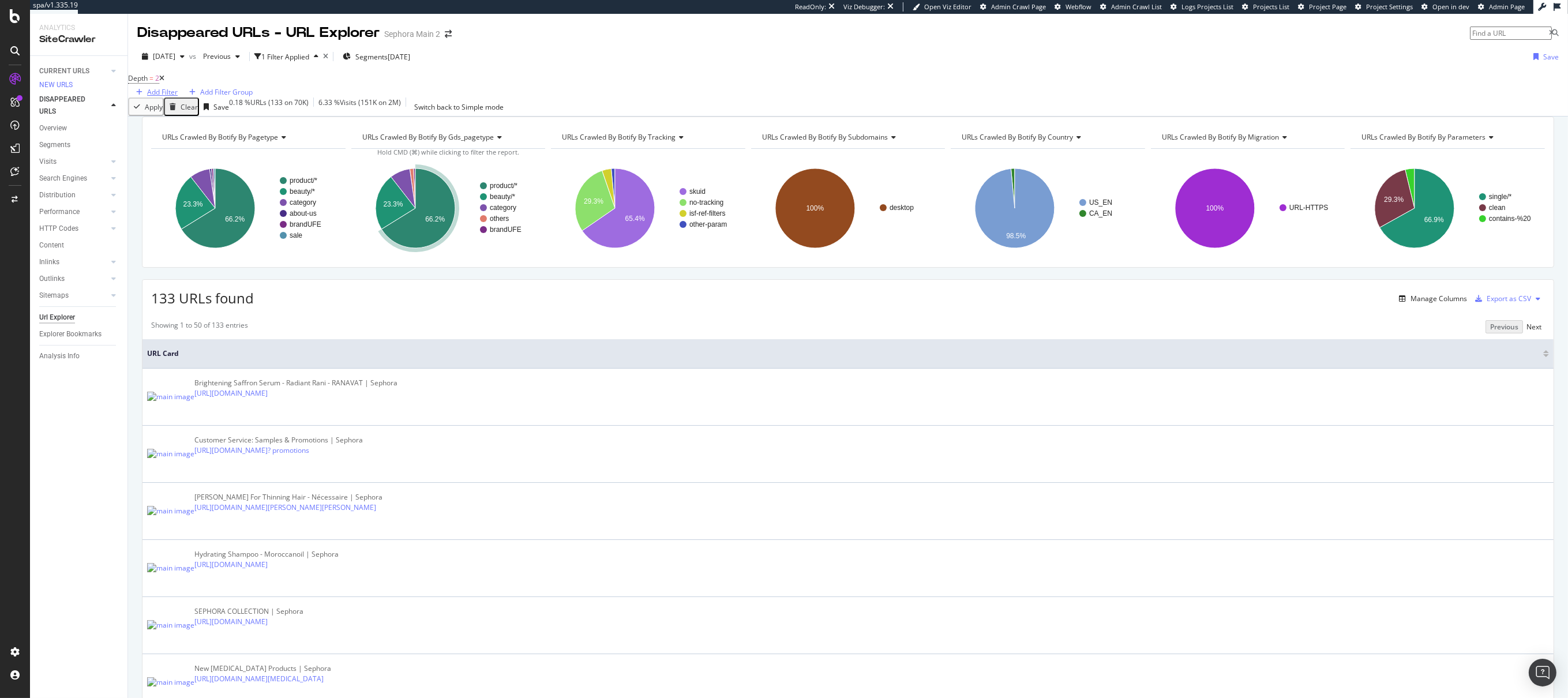
click at [178, 89] on div "Add Filter" at bounding box center [163, 92] width 30 height 10
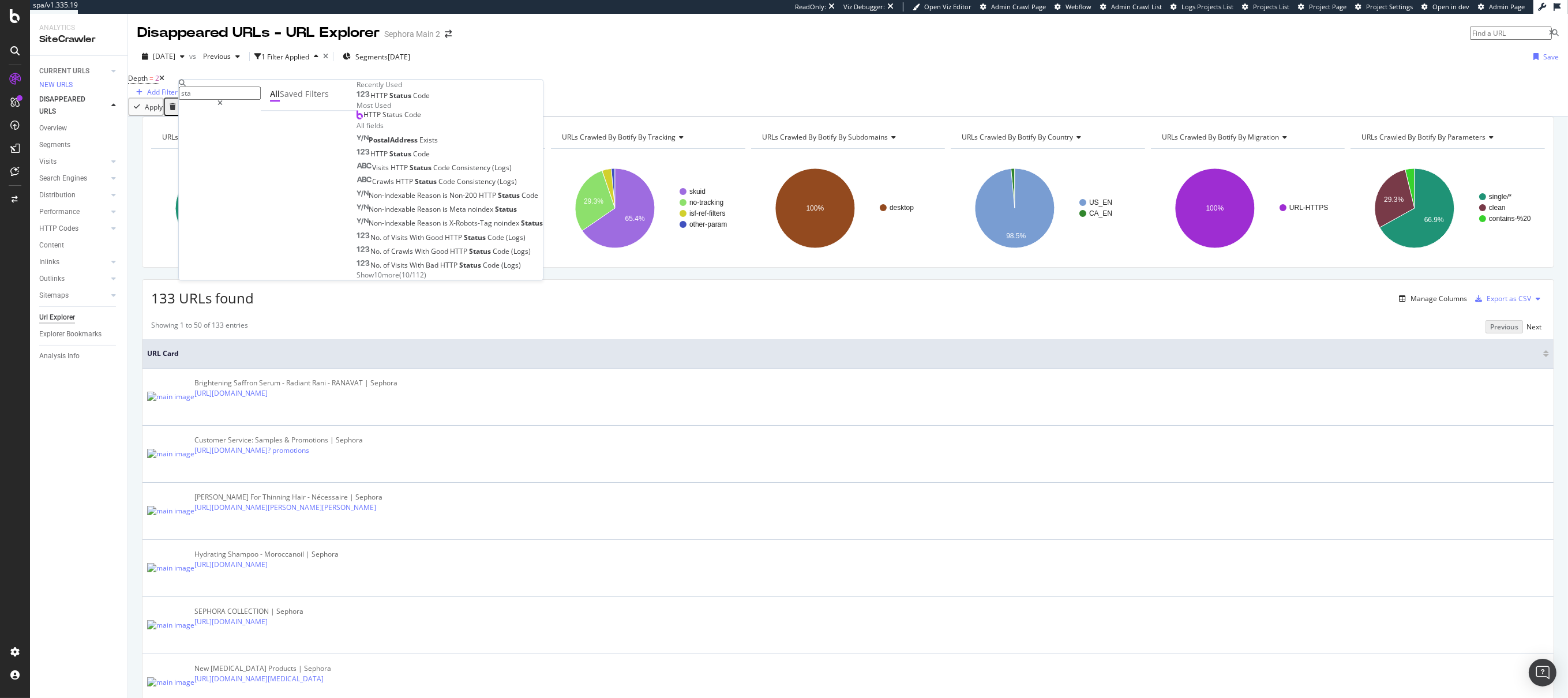
type input "sta"
click at [357, 100] on div "HTTP Status Code" at bounding box center [393, 96] width 73 height 9
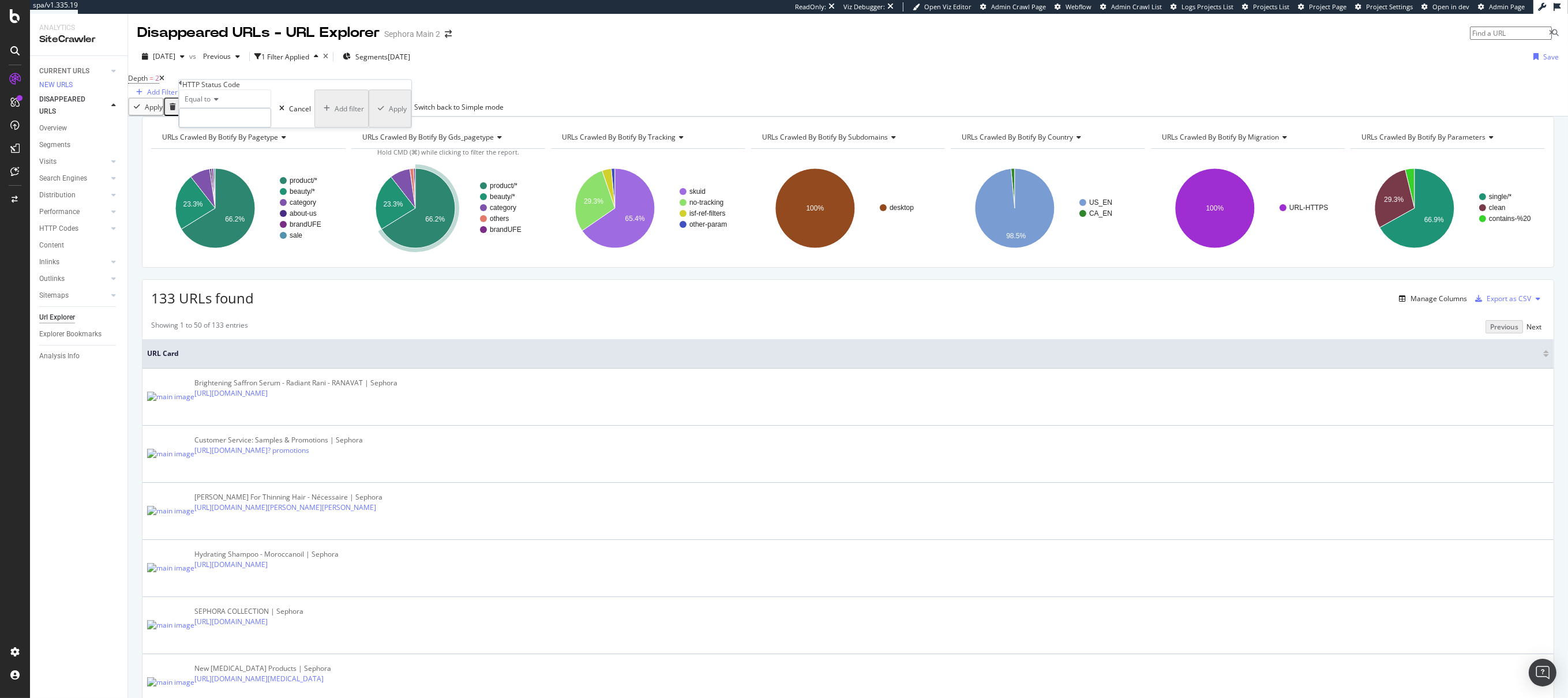
click at [263, 127] on input "number" at bounding box center [225, 117] width 93 height 19
type input "200"
click at [385, 114] on div "Apply" at bounding box center [394, 109] width 18 height 10
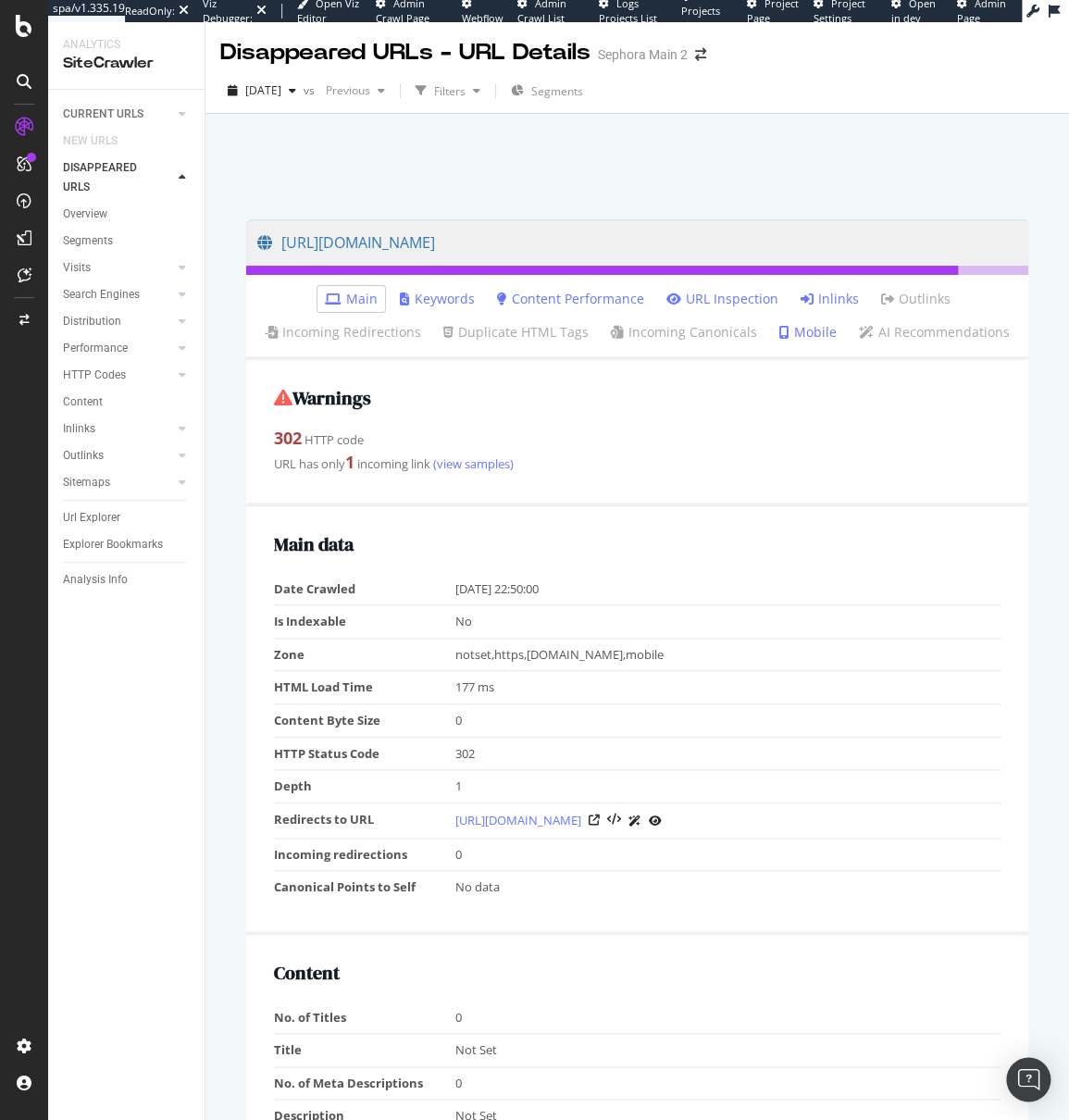
click at [732, 298] on link "URL Inspection" at bounding box center [721, 299] width 112 height 19
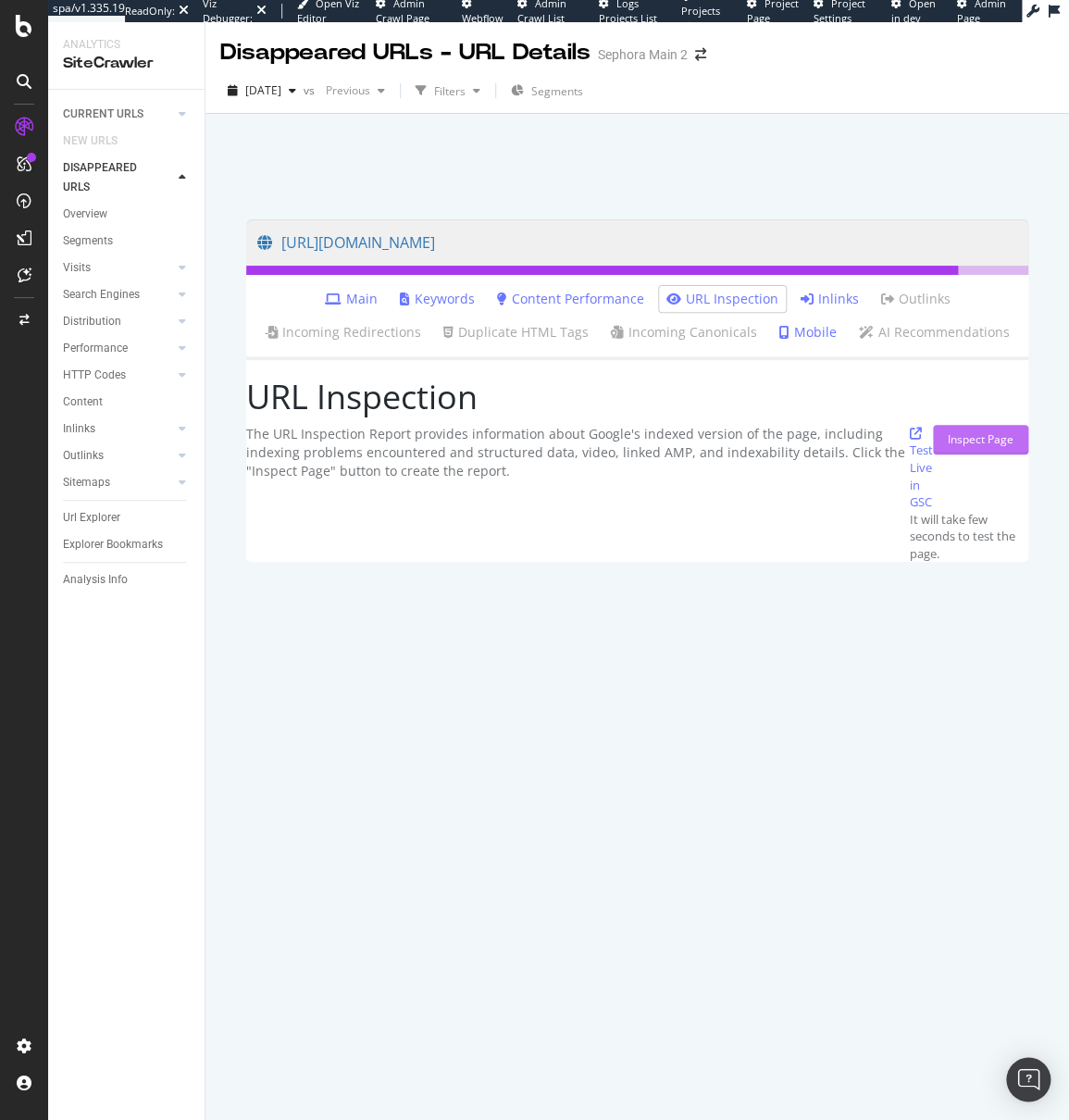
click at [970, 447] on div "Inspect Page" at bounding box center [980, 439] width 65 height 16
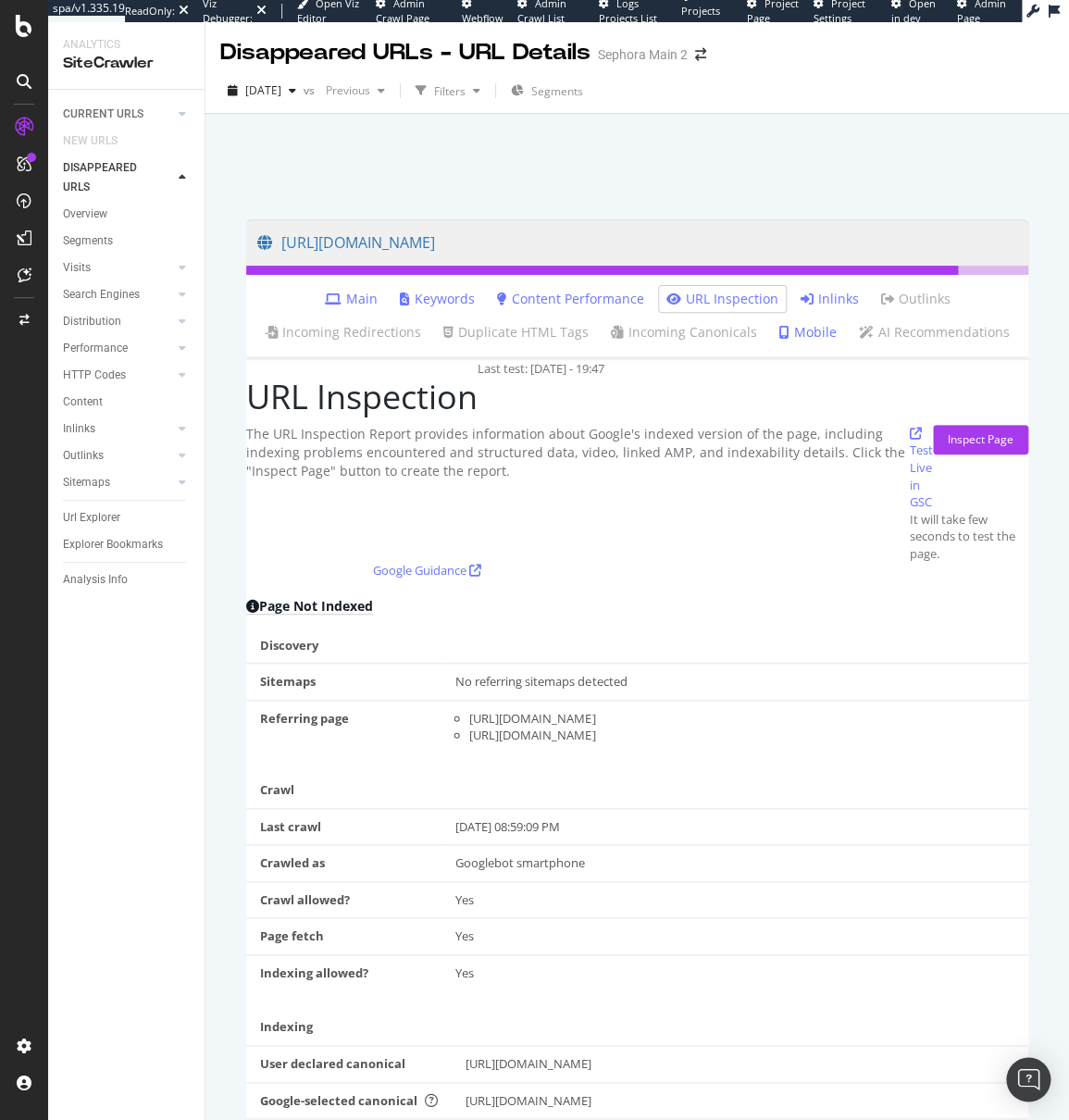
click at [810, 332] on link "Mobile" at bounding box center [807, 332] width 58 height 19
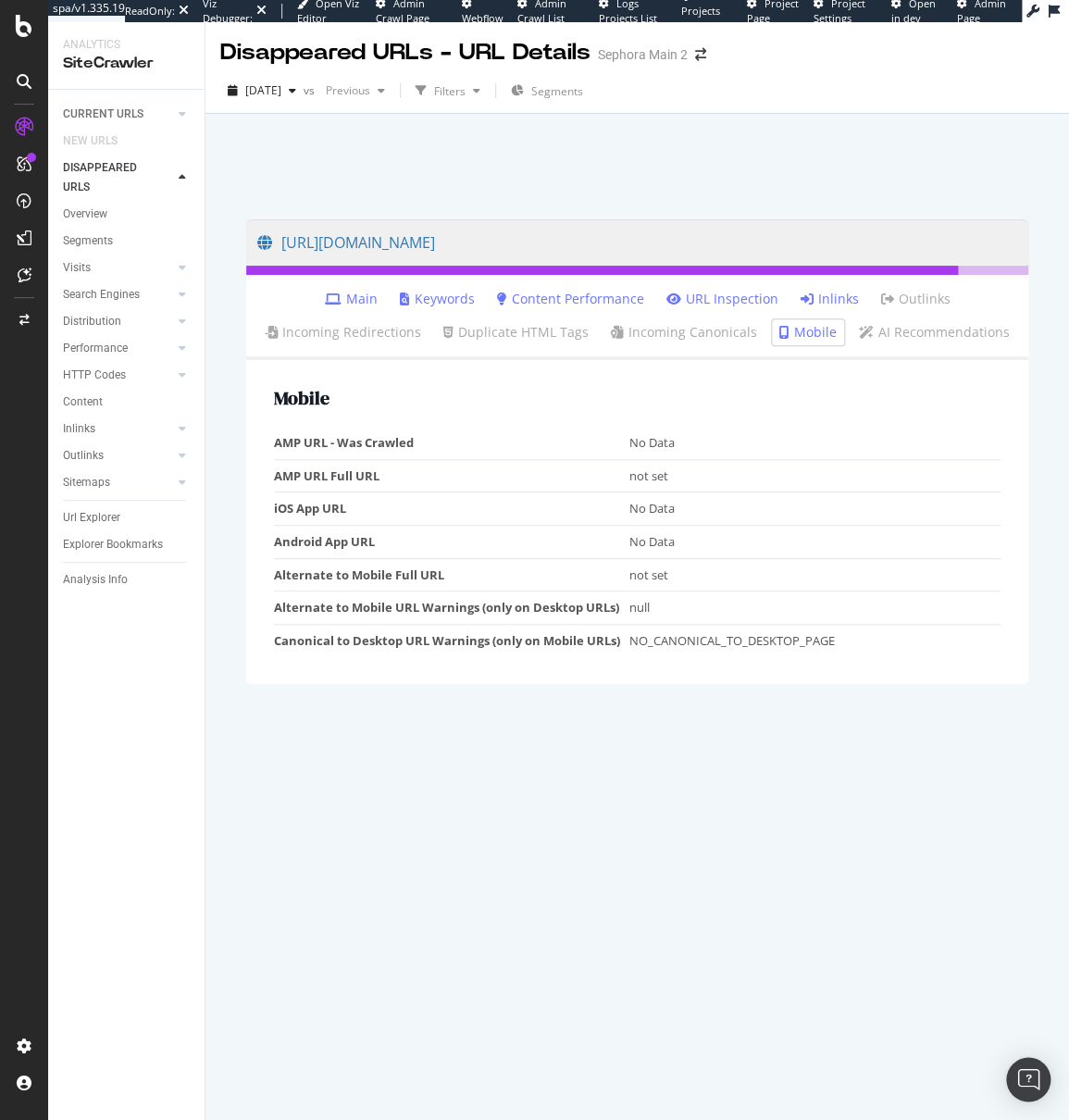
drag, startPoint x: 327, startPoint y: 238, endPoint x: 192, endPoint y: 586, distance: 373.3
click at [0, 0] on div "spa/v1.335.19 ReadOnly: Viz Debugger: Open Viz Editor Admin Crawl Page Webflow …" at bounding box center [534, 560] width 1069 height 1120
